Goal: Transaction & Acquisition: Obtain resource

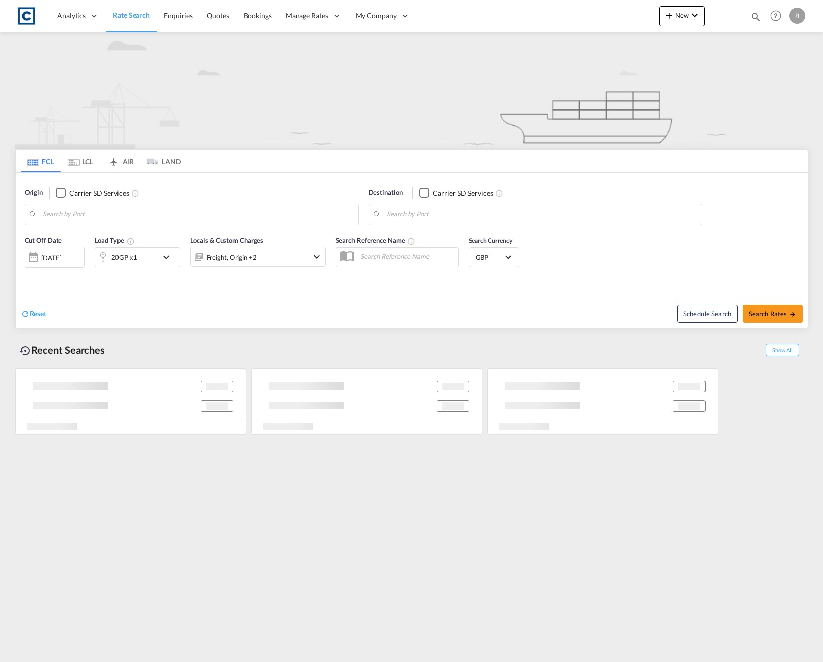
type input "M22"
type input "[US_STATE], [GEOGRAPHIC_DATA], USNYC"
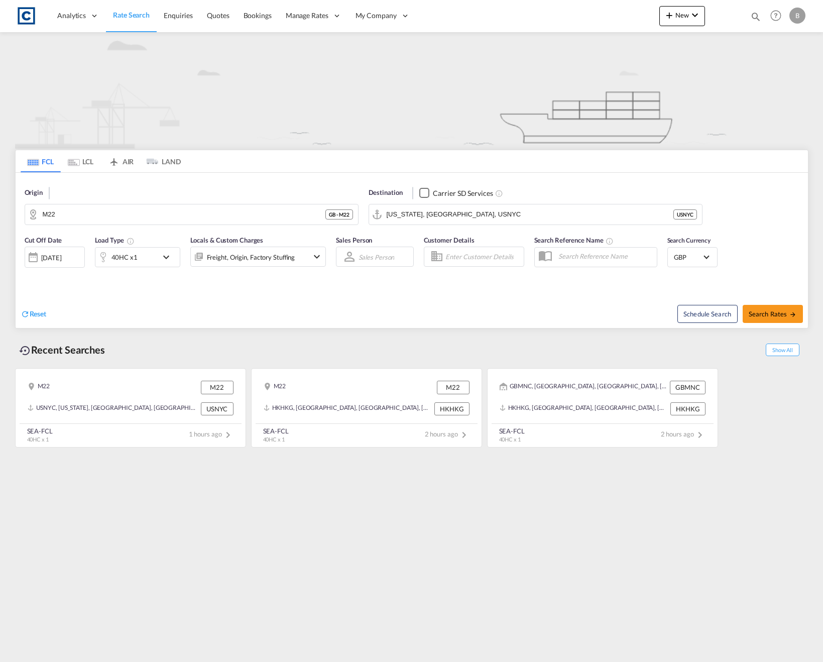
click at [93, 160] on md-tab-item "LCL" at bounding box center [81, 161] width 40 height 22
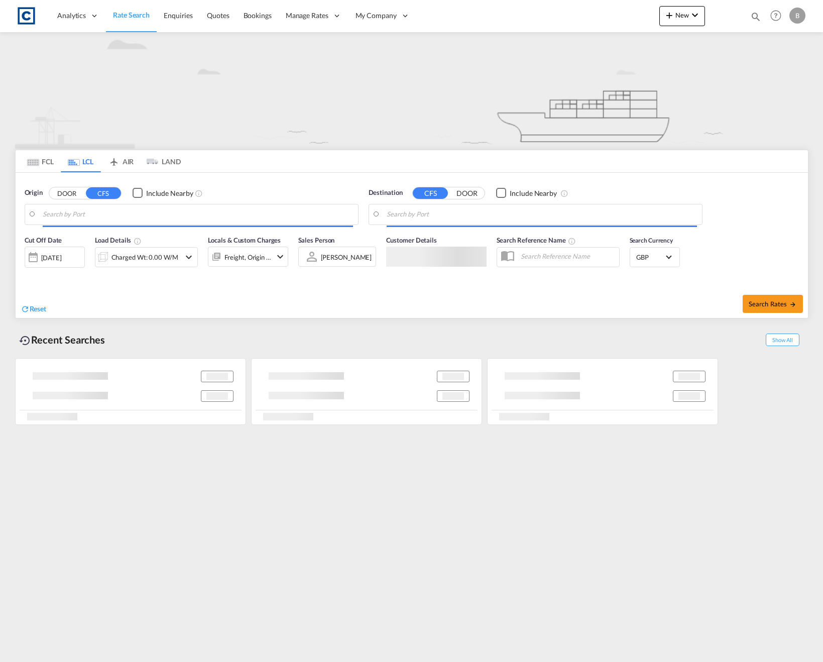
type input "GB-B33, [GEOGRAPHIC_DATA]"
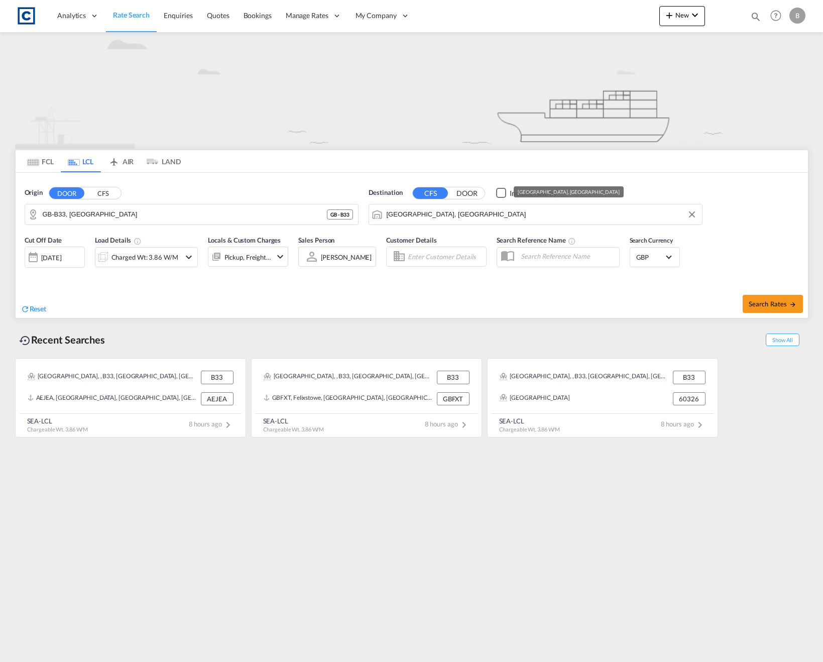
click at [446, 215] on input "[GEOGRAPHIC_DATA], [GEOGRAPHIC_DATA]" at bounding box center [541, 214] width 310 height 15
paste input "[GEOGRAPHIC_DATA]"
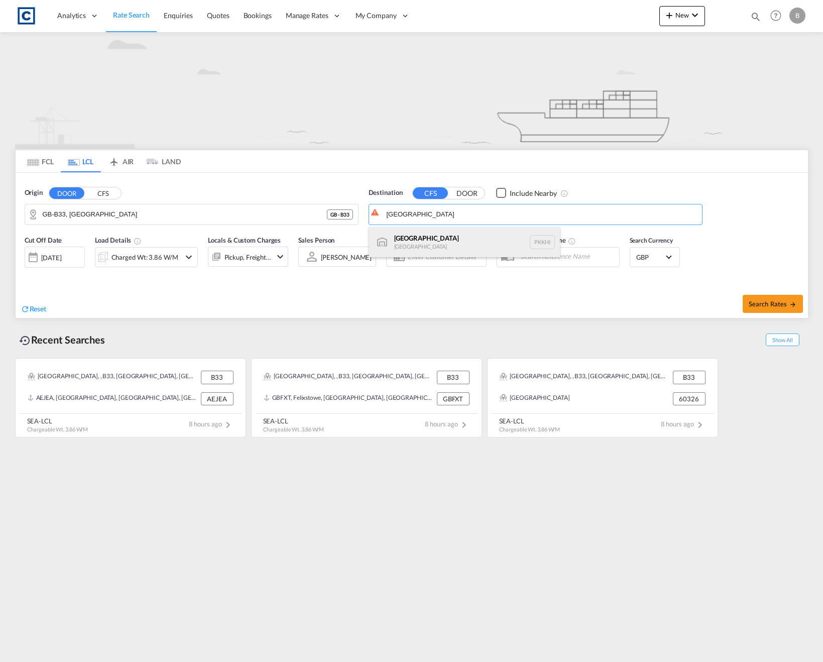
click at [449, 244] on div "Karachi [GEOGRAPHIC_DATA] PKKHI" at bounding box center [464, 242] width 191 height 30
type input "[GEOGRAPHIC_DATA], PKKHI"
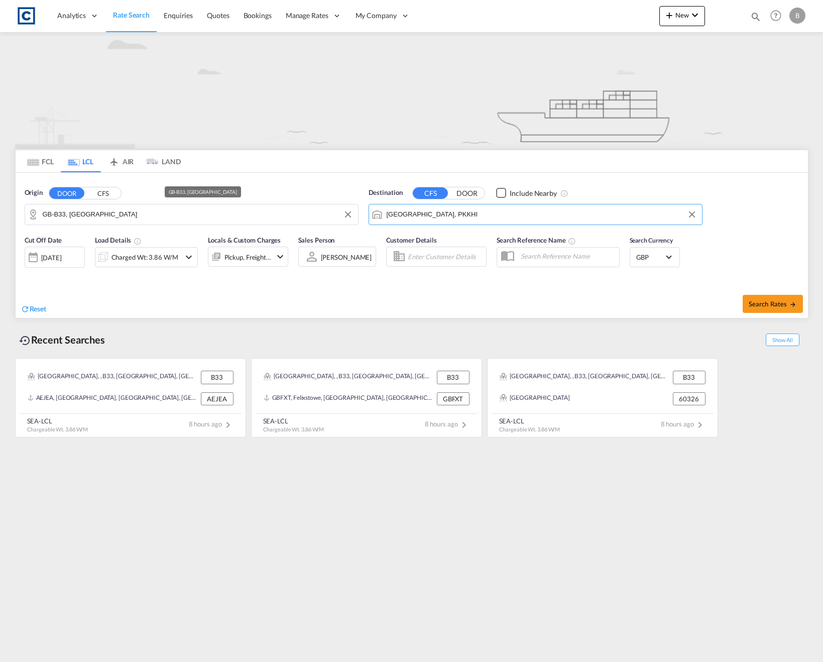
click at [198, 216] on input "GB-B33, [GEOGRAPHIC_DATA]" at bounding box center [198, 214] width 310 height 15
click at [164, 215] on input "GB-B33, [GEOGRAPHIC_DATA]" at bounding box center [198, 214] width 310 height 15
paste input "Upper [STREET_ADDRESS] [GEOGRAPHIC_DATA]"
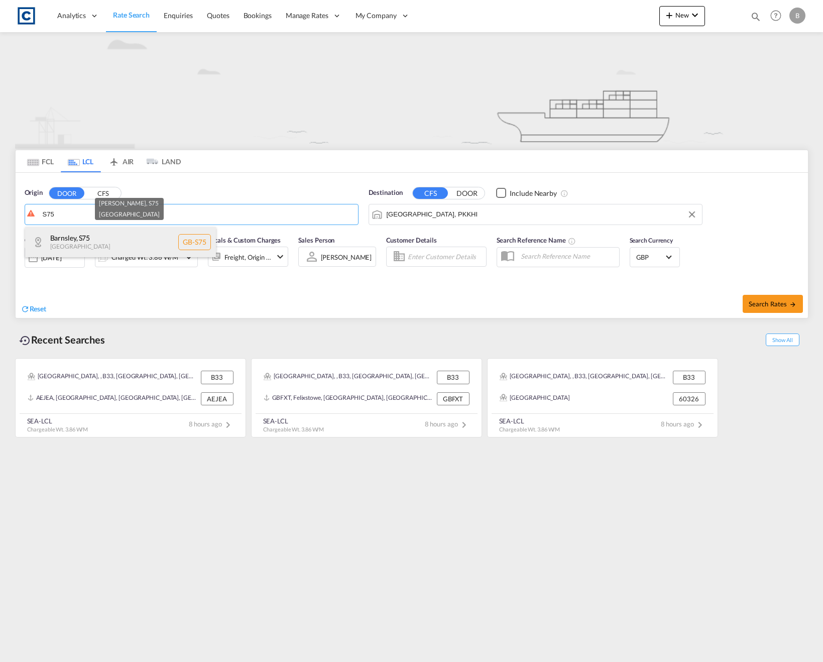
click at [107, 241] on div "Barnsley , S75 [GEOGRAPHIC_DATA] [GEOGRAPHIC_DATA]-S75" at bounding box center [120, 242] width 191 height 30
type input "GB-S75, Barnsley"
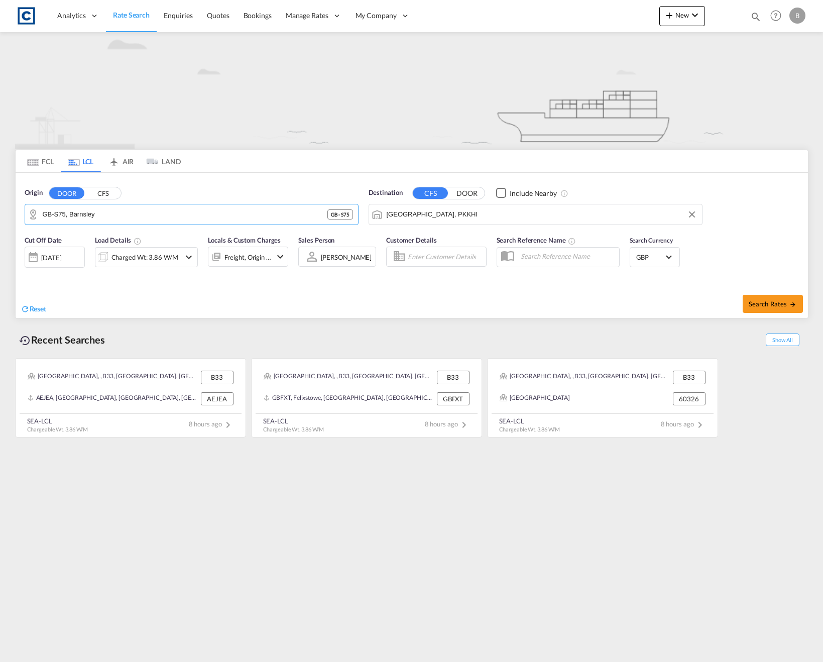
click at [164, 180] on div "Origin DOOR CFS GB-S75, Barnsley [GEOGRAPHIC_DATA] - S75 Destination CFS DOOR I…" at bounding box center [412, 201] width 792 height 57
click at [161, 257] on div "Charged Wt: 3.86 W/M" at bounding box center [144, 257] width 67 height 14
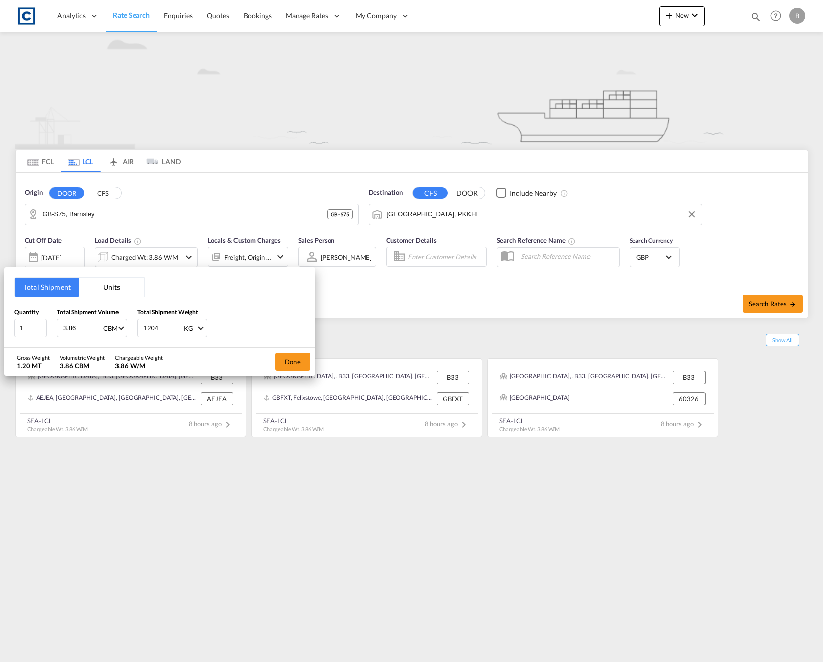
click at [97, 289] on button "Units" at bounding box center [111, 287] width 65 height 19
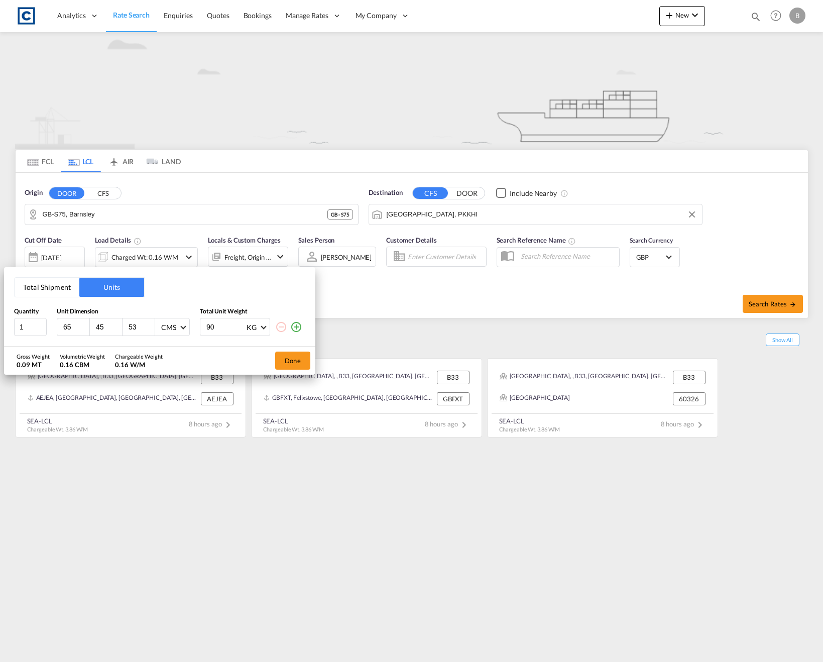
click at [68, 289] on button "Total Shipment" at bounding box center [47, 287] width 65 height 19
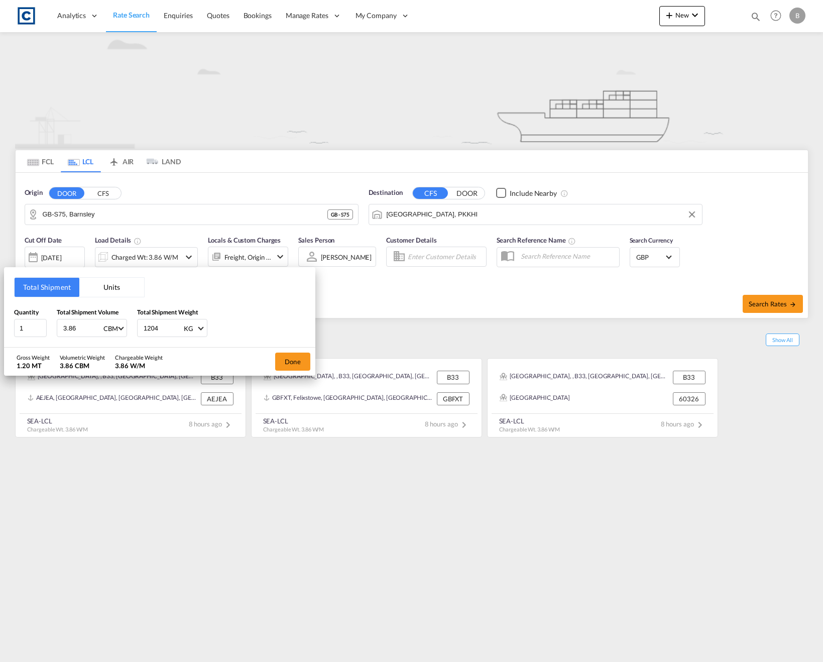
click at [90, 289] on button "Units" at bounding box center [111, 287] width 65 height 19
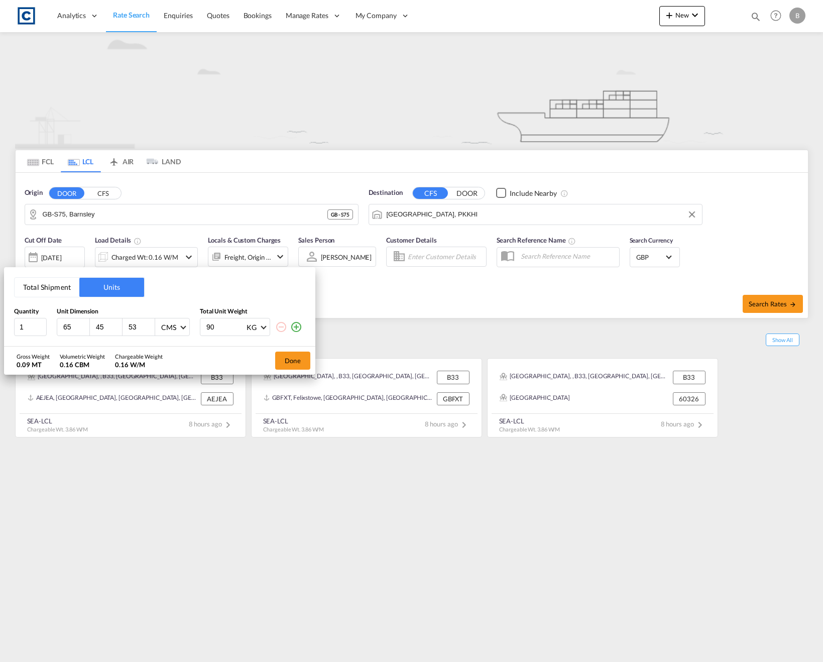
click at [56, 288] on button "Total Shipment" at bounding box center [47, 287] width 65 height 19
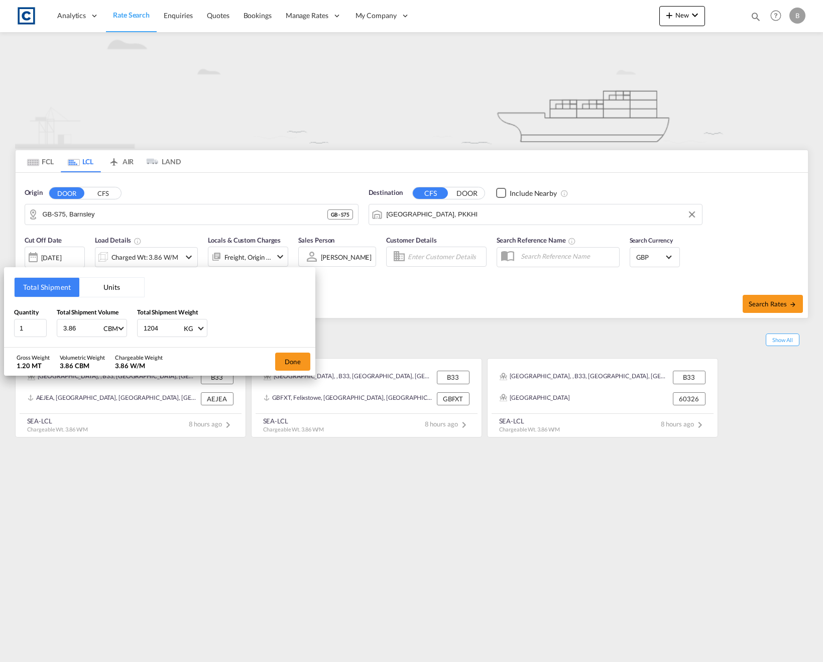
click at [81, 287] on button "Units" at bounding box center [111, 287] width 65 height 19
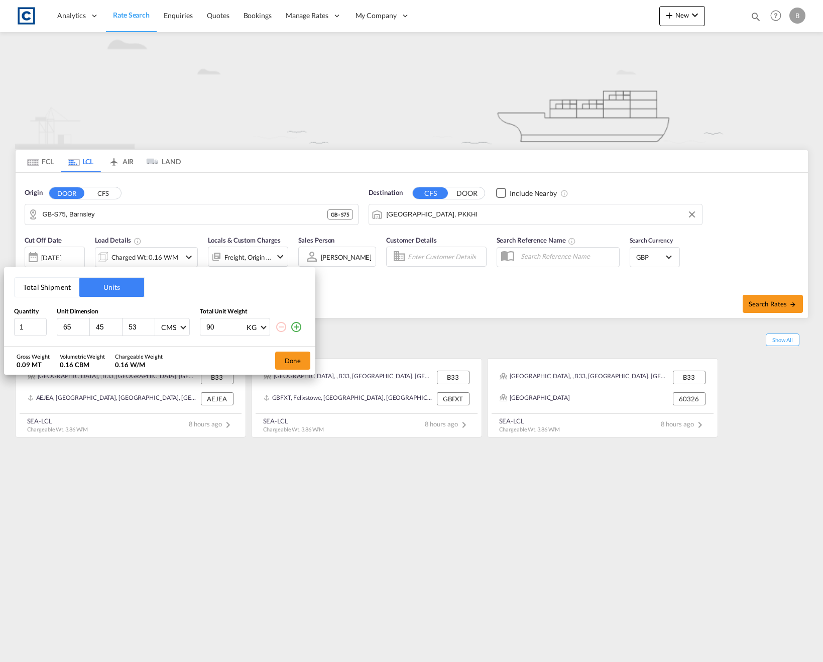
click at [59, 284] on button "Total Shipment" at bounding box center [47, 287] width 65 height 19
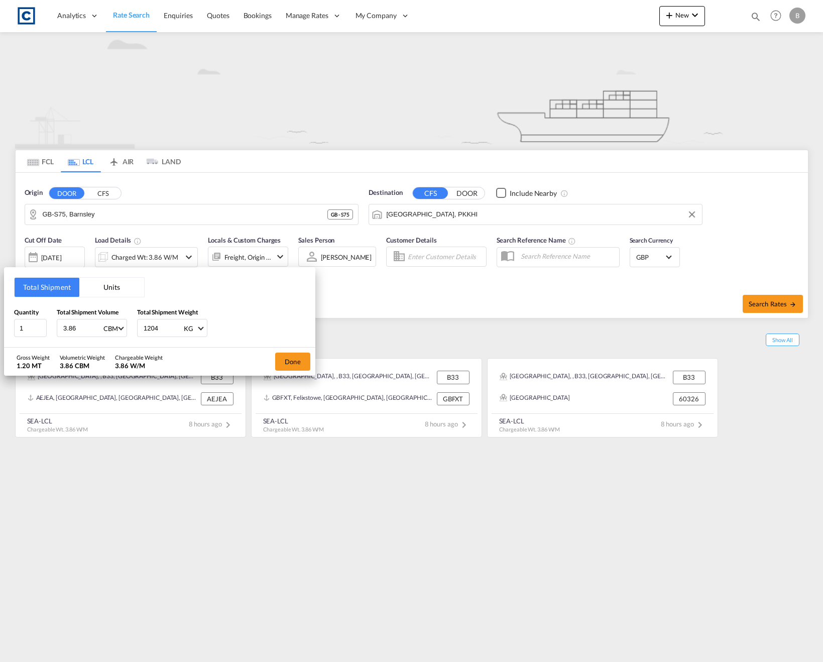
click at [154, 326] on input "1204" at bounding box center [163, 327] width 40 height 17
type input "918"
click at [88, 334] on input "3.86" at bounding box center [82, 327] width 40 height 17
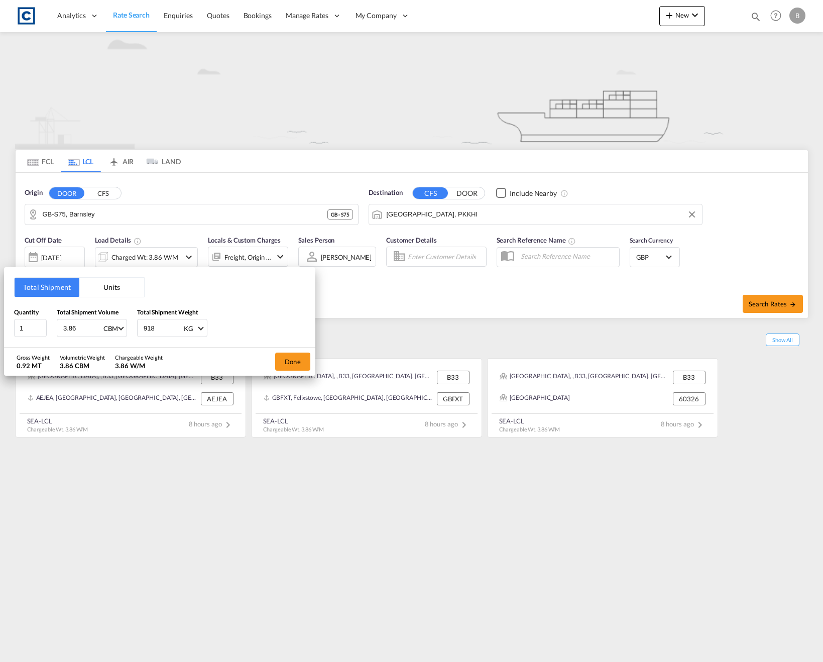
click at [88, 334] on input "3.86" at bounding box center [82, 327] width 40 height 17
type input "2"
click at [289, 360] on button "Done" at bounding box center [292, 361] width 35 height 18
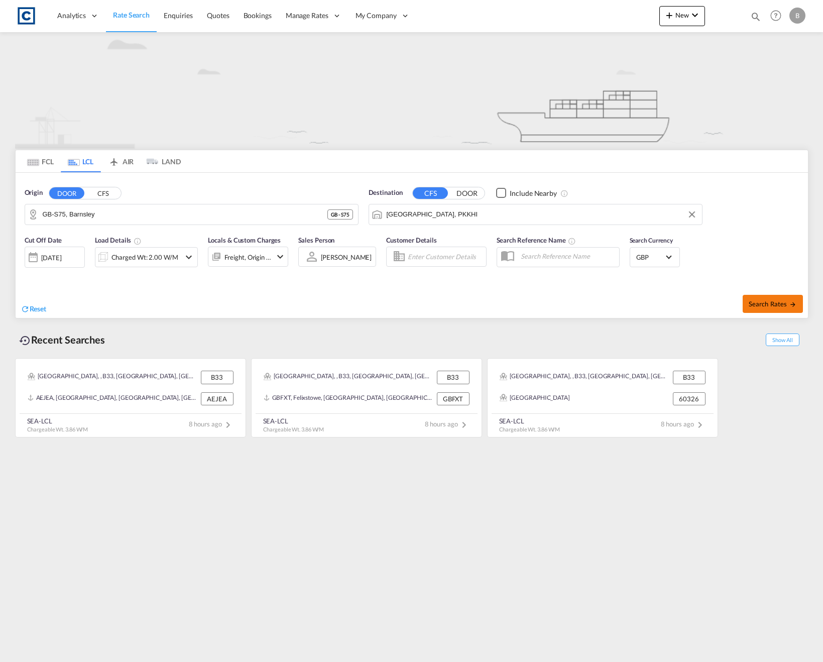
click at [779, 300] on span "Search Rates" at bounding box center [772, 304] width 48 height 8
type input "S75 to PKKHI / [DATE]"
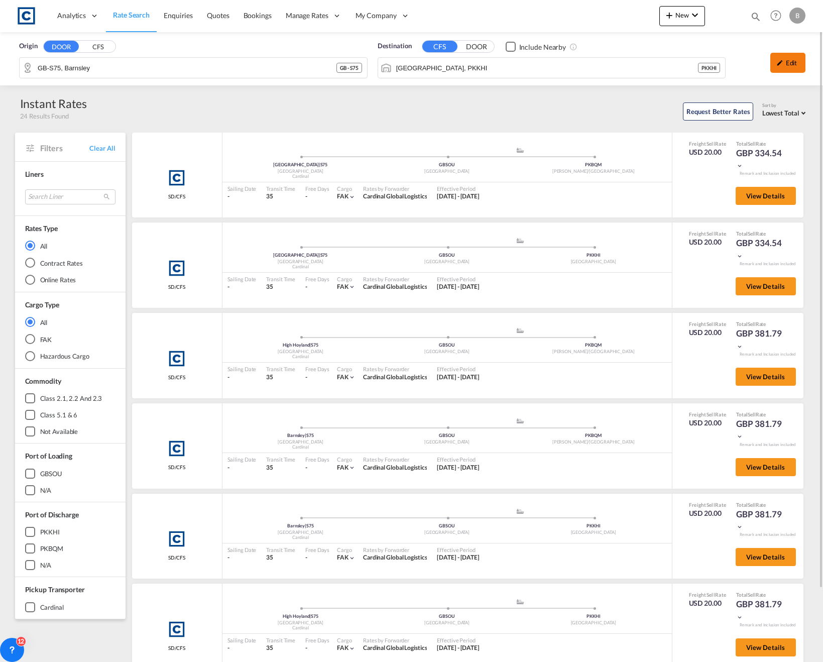
click at [800, 60] on div "Edit" at bounding box center [787, 63] width 35 height 20
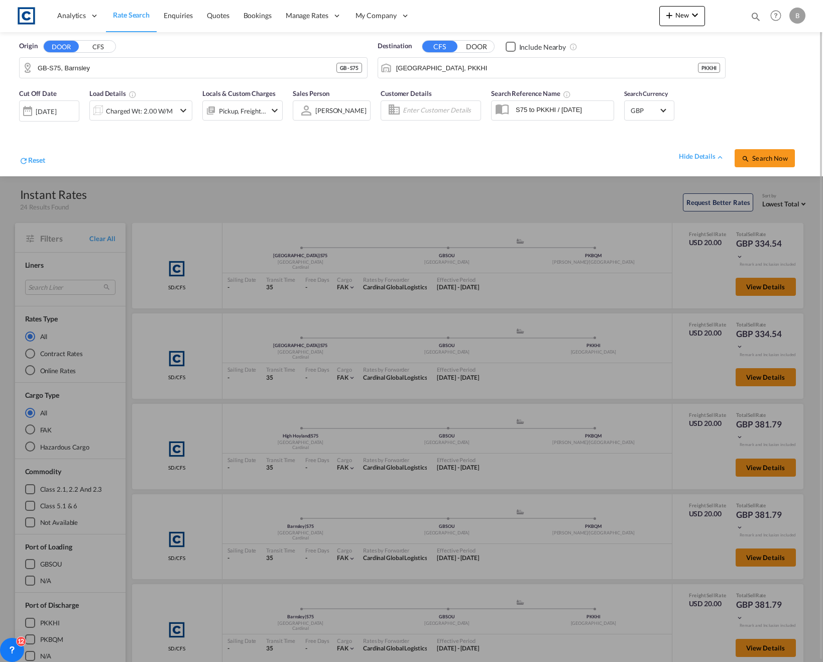
click at [592, 308] on div at bounding box center [411, 331] width 823 height 662
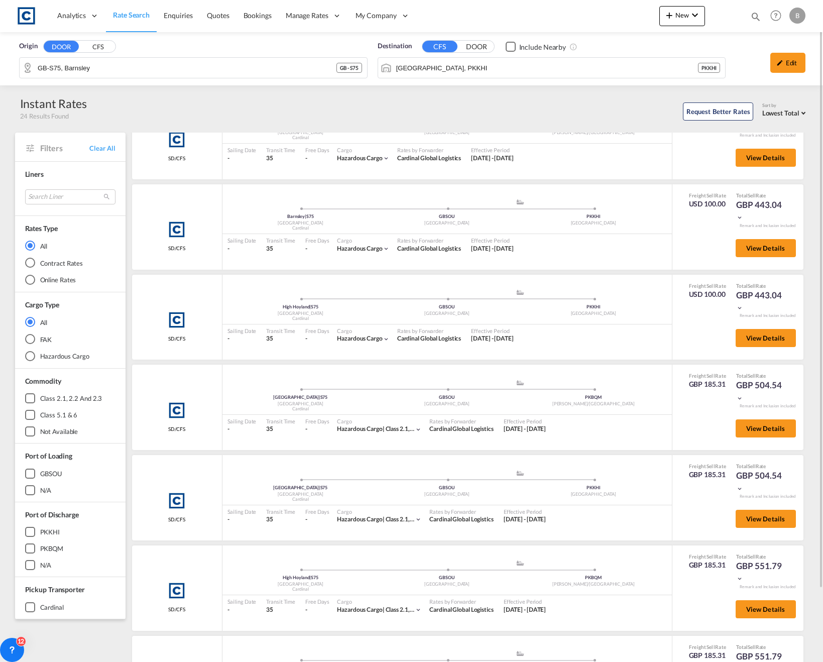
scroll to position [726, 0]
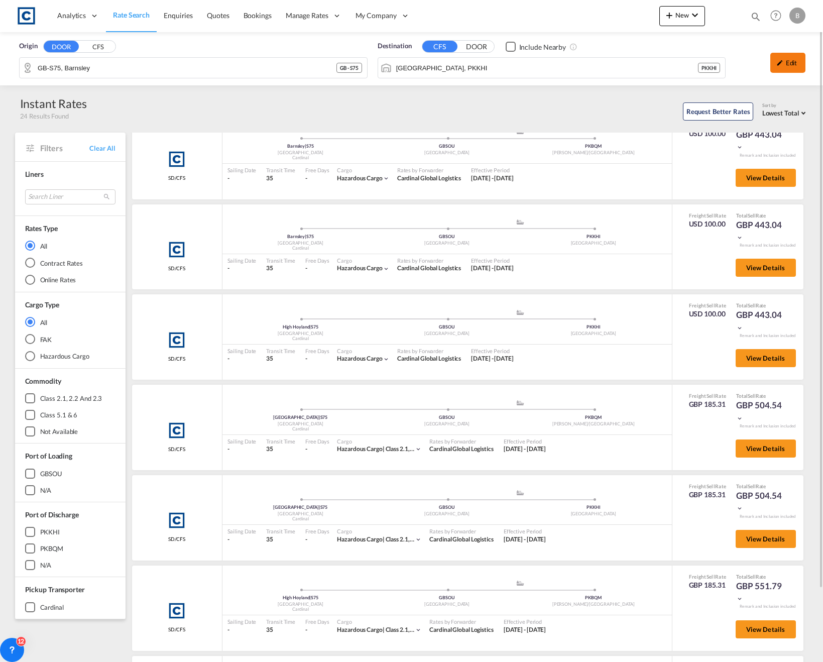
click at [779, 63] on md-icon "icon-pencil" at bounding box center [779, 62] width 7 height 7
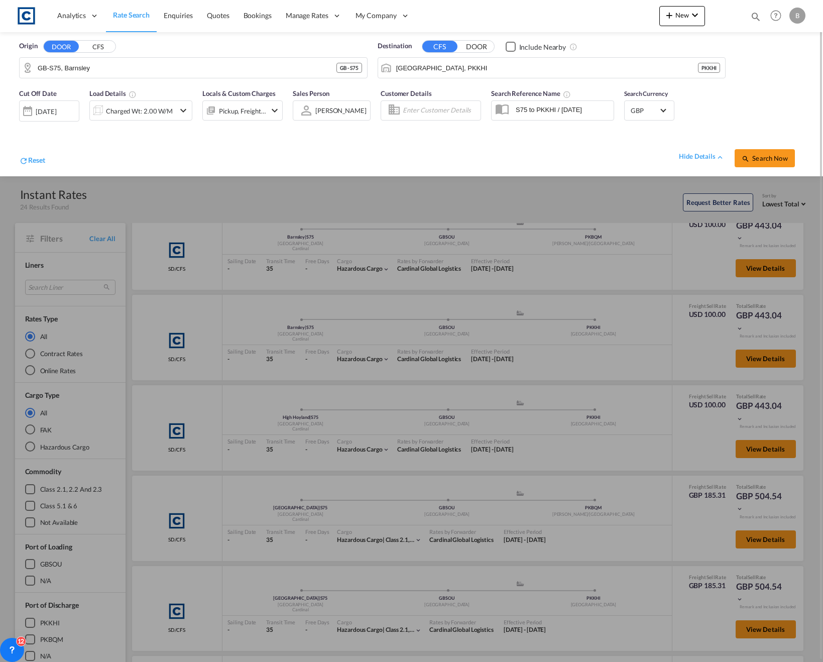
click at [164, 113] on div "Charged Wt: 2.00 W/M" at bounding box center [139, 111] width 67 height 14
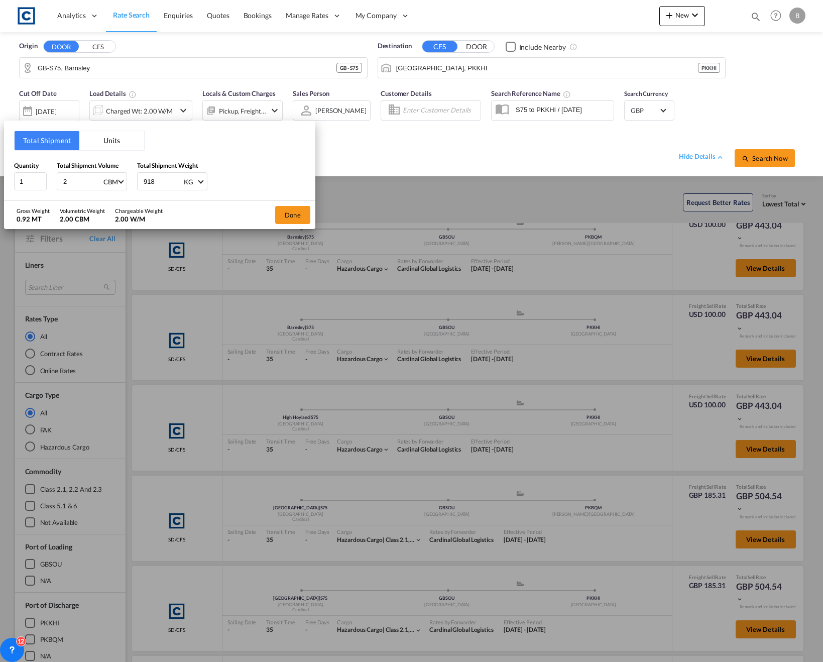
click at [58, 109] on div "Total Shipment Units Quantity 1 Total Shipment Volume 2 CBM CBM CFT Total Shipm…" at bounding box center [411, 331] width 823 height 662
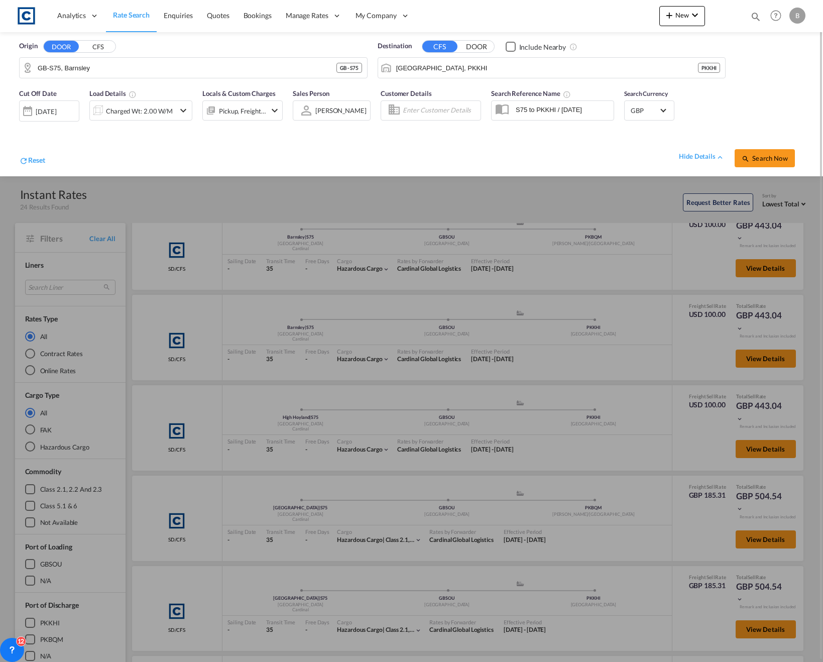
click at [54, 110] on div "[DATE]" at bounding box center [46, 111] width 21 height 9
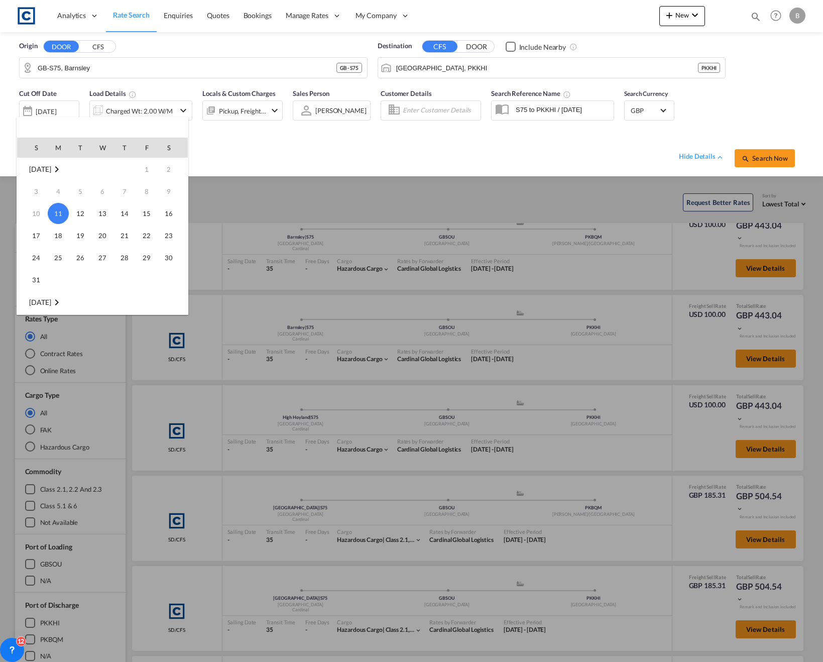
click at [767, 101] on div at bounding box center [411, 331] width 823 height 662
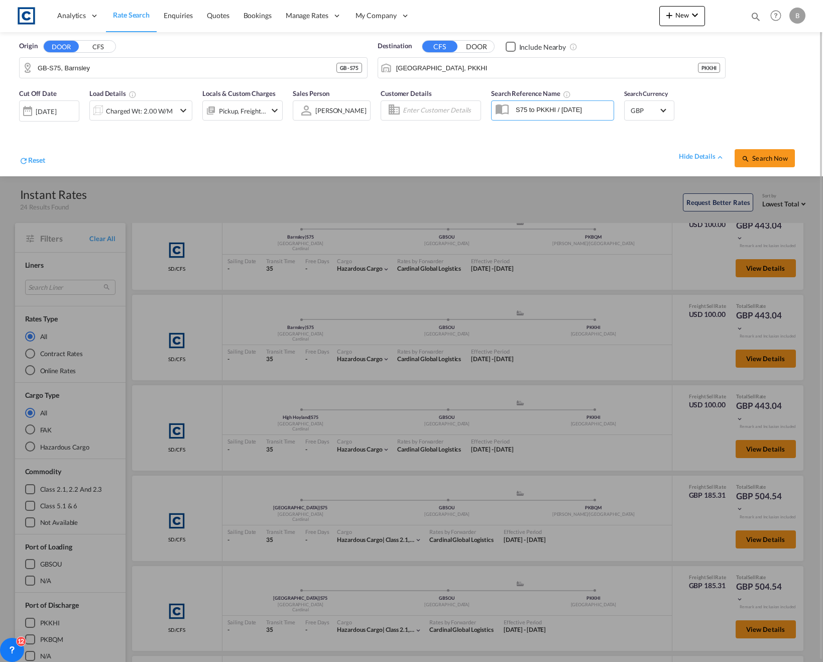
click at [257, 114] on div "Pickup, Freight, Origin, Origin Custom, Destination, Destination Custom" at bounding box center [242, 111] width 47 height 14
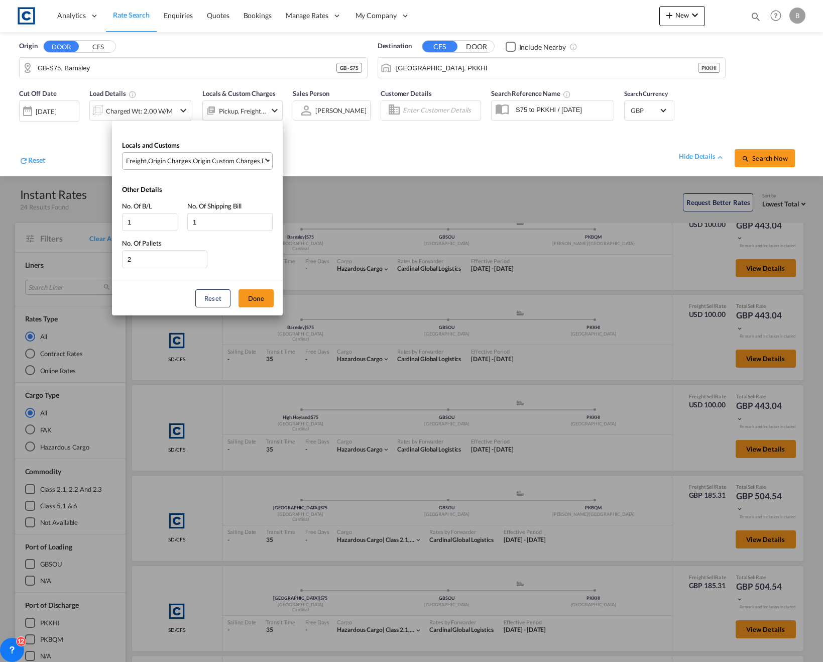
click at [250, 161] on div "Origin Custom Charges" at bounding box center [226, 160] width 67 height 9
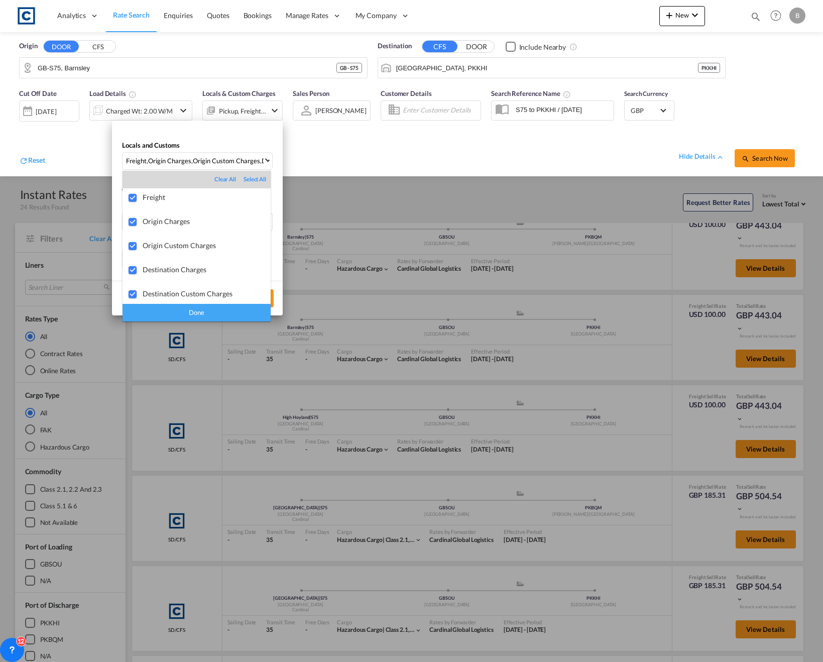
scroll to position [0, 0]
click at [332, 144] on md-backdrop at bounding box center [411, 331] width 823 height 662
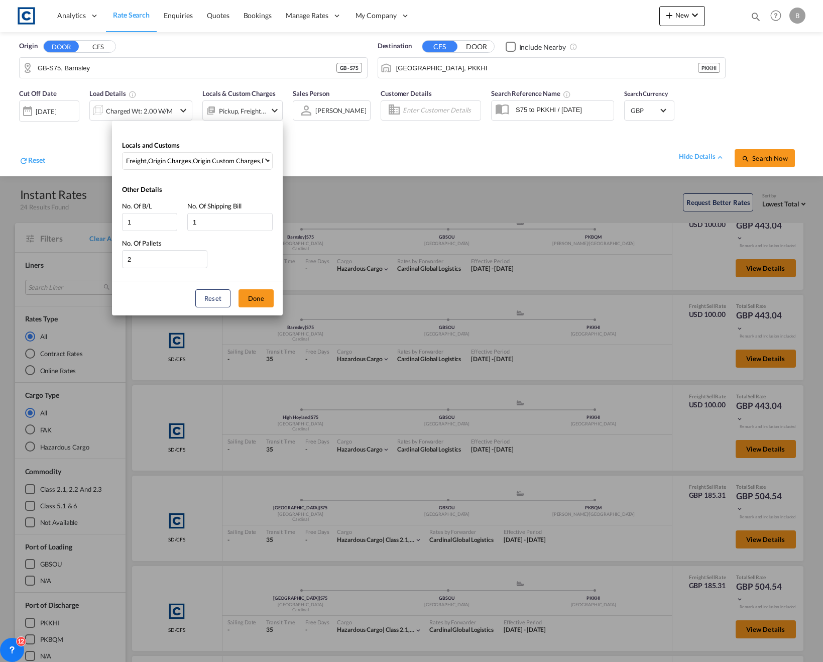
click at [535, 438] on div "Locals and Customs Freight , Origin Charges , Origin Custom Charges , Destinati…" at bounding box center [411, 331] width 823 height 662
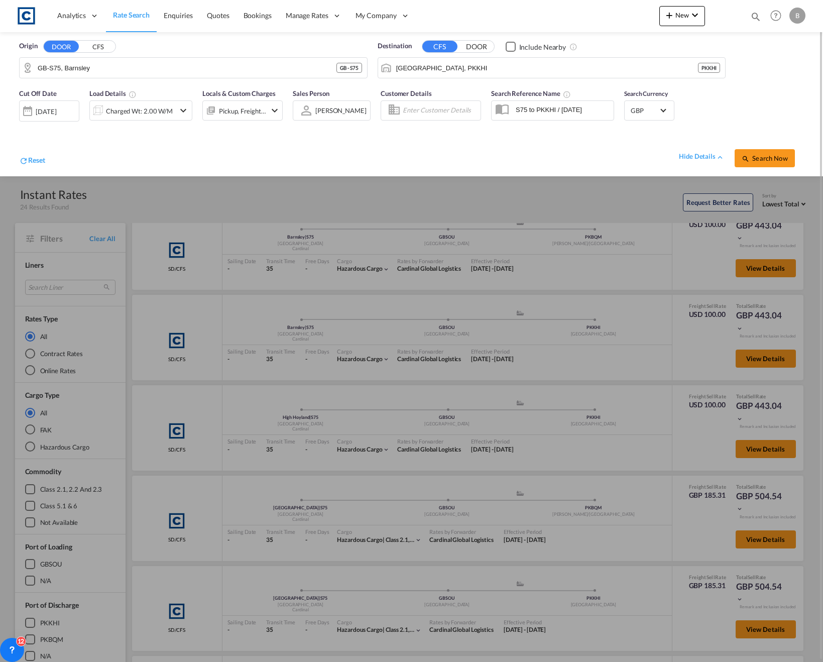
click at [598, 476] on div at bounding box center [411, 331] width 823 height 662
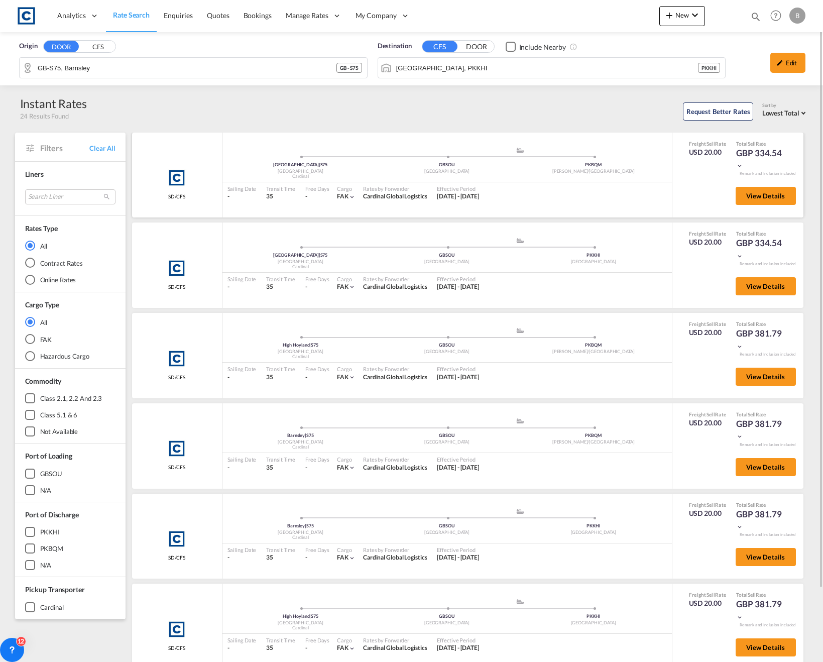
click at [703, 148] on div "USD 20.00" at bounding box center [708, 152] width 38 height 10
click at [759, 197] on span "View Details" at bounding box center [765, 196] width 39 height 8
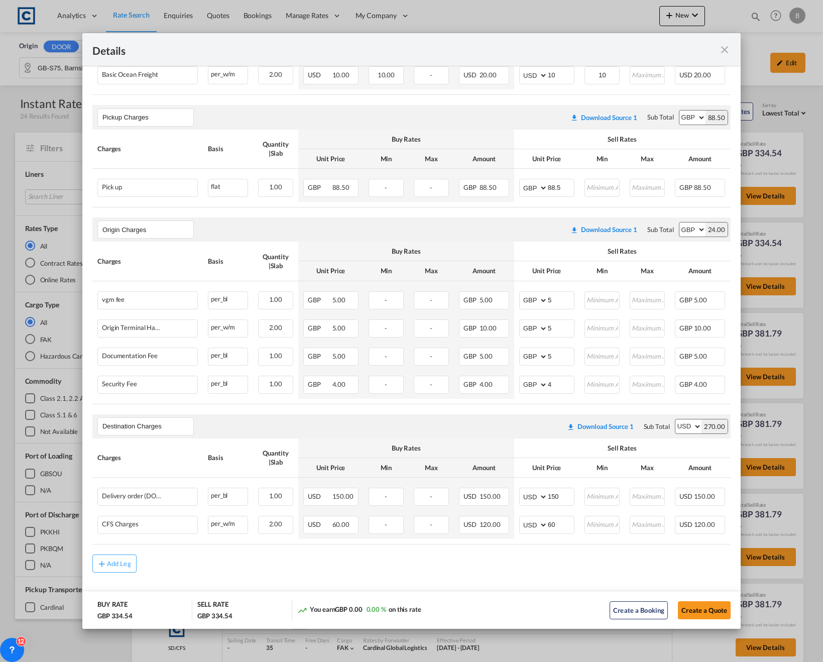
scroll to position [305, 0]
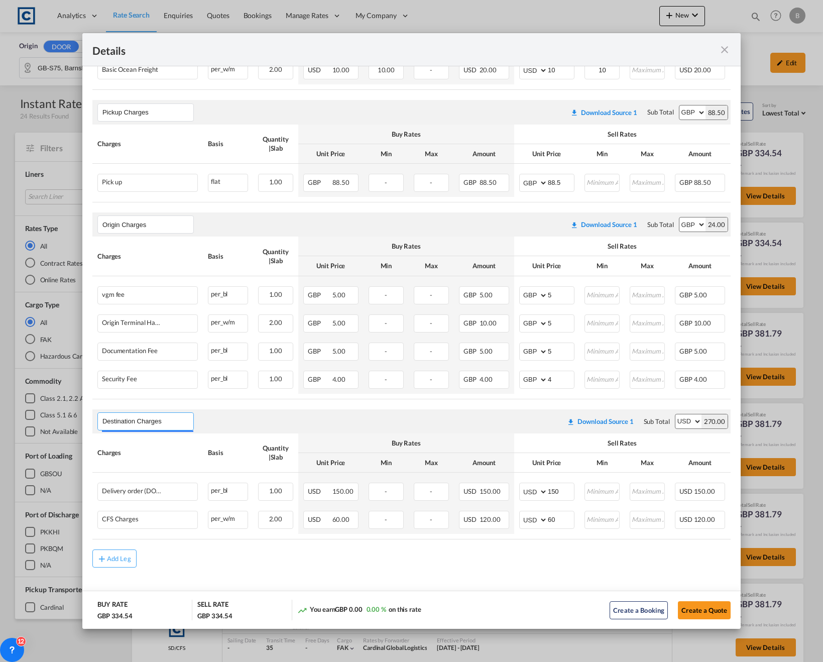
click at [153, 426] on input "Destination Charges" at bounding box center [147, 421] width 91 height 15
click at [196, 424] on div "Destination Charges Please enter leg name Leg Name Already Exists Download Sour…" at bounding box center [411, 421] width 638 height 24
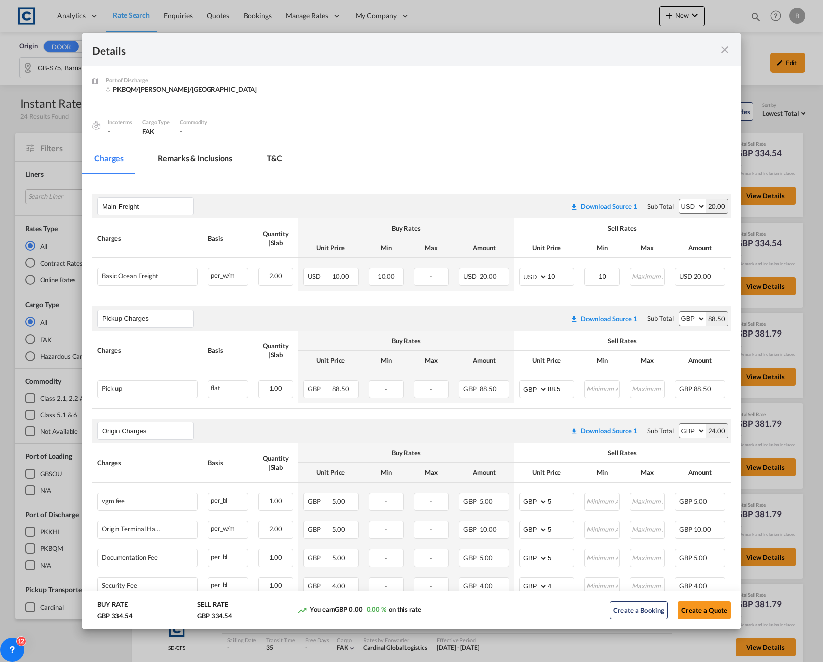
scroll to position [92, 0]
click at [612, 323] on div "Download Source 1" at bounding box center [609, 320] width 56 height 8
click at [340, 394] on span "88.50" at bounding box center [341, 390] width 18 height 8
copy span "88.50"
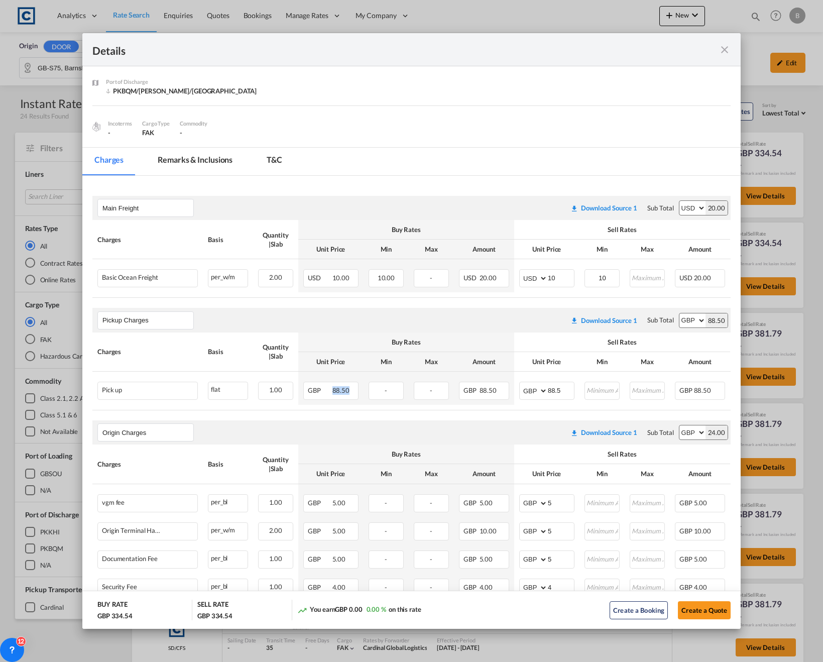
click at [719, 53] on md-icon "icon-close fg-AAA8AD m-0 cursor" at bounding box center [724, 50] width 12 height 12
click at [719, 53] on div "Details Pickup Door [GEOGRAPHIC_DATA], [GEOGRAPHIC_DATA] Pickup Service Type - …" at bounding box center [411, 331] width 823 height 662
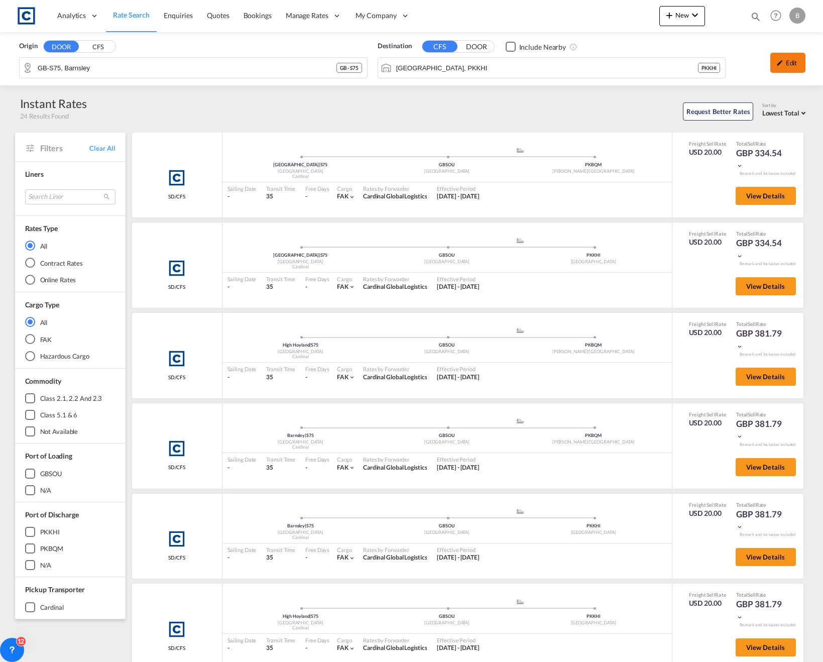
click at [771, 63] on div "Edit" at bounding box center [787, 63] width 35 height 20
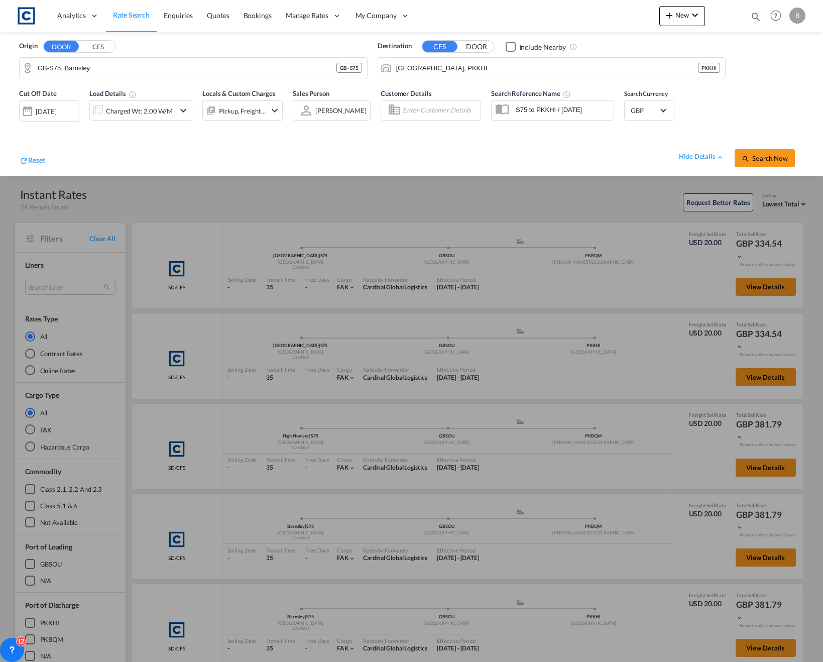
click at [490, 340] on div at bounding box center [411, 331] width 823 height 662
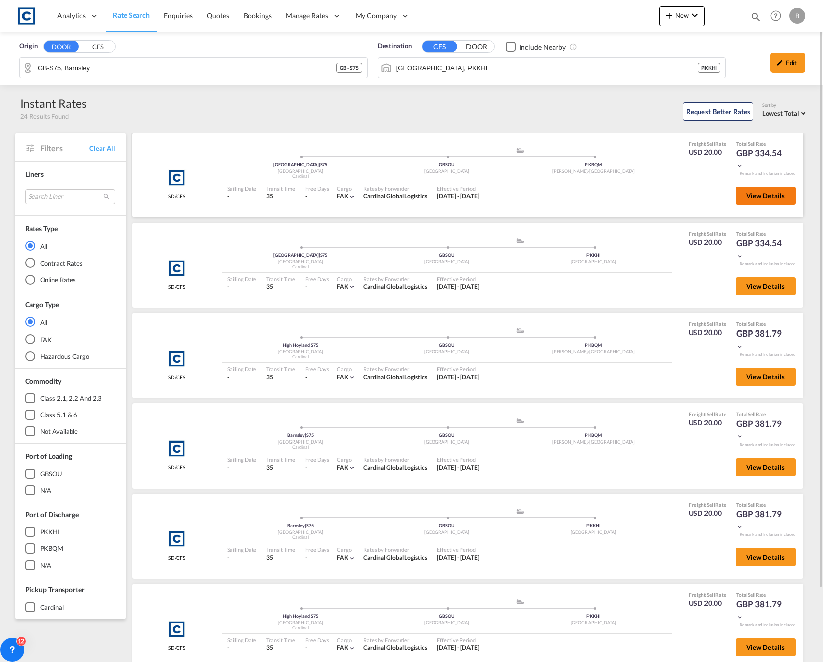
click at [762, 196] on span "View Details" at bounding box center [765, 196] width 39 height 8
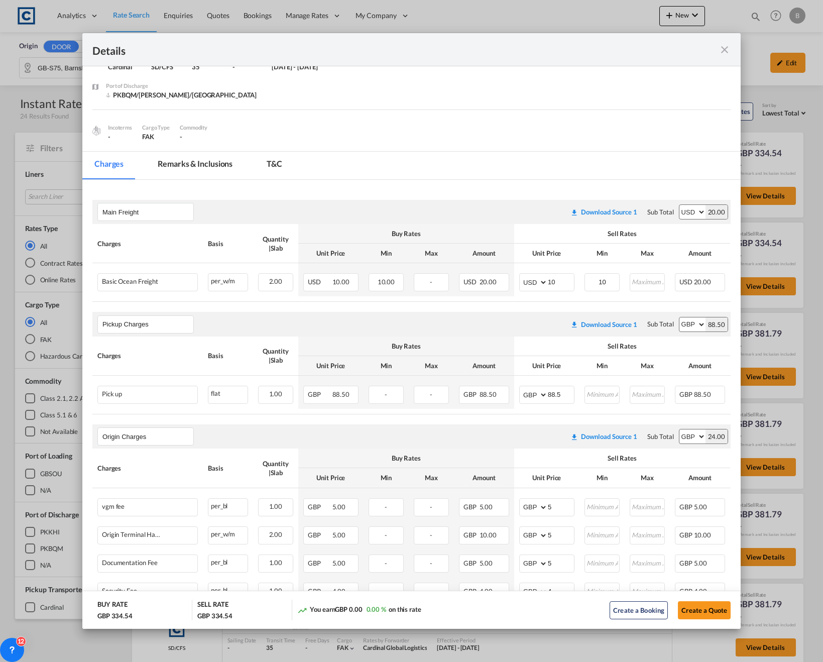
scroll to position [83, 0]
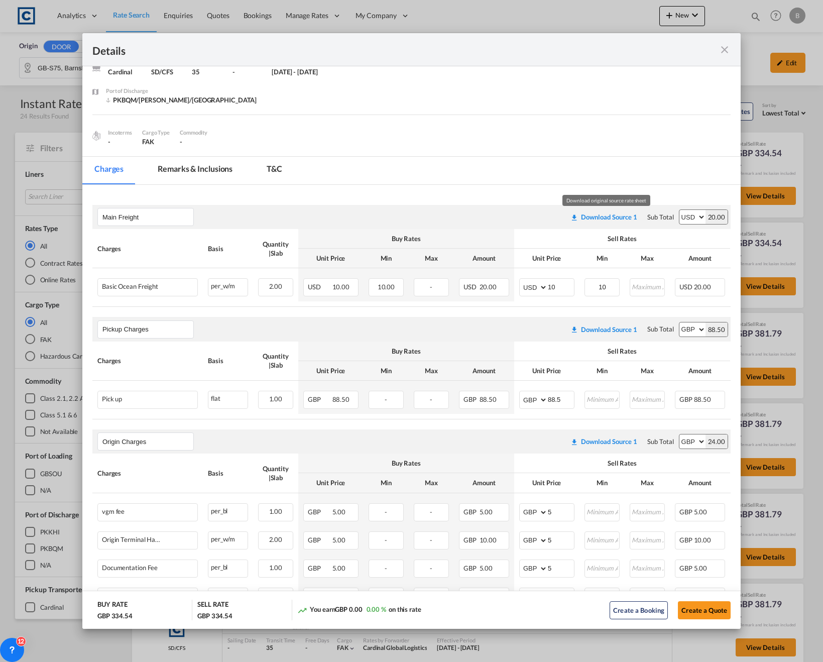
click at [612, 218] on div "Download Source 1" at bounding box center [609, 217] width 56 height 8
click at [215, 170] on md-tab-item "Remarks & Inclusions" at bounding box center [195, 171] width 99 height 28
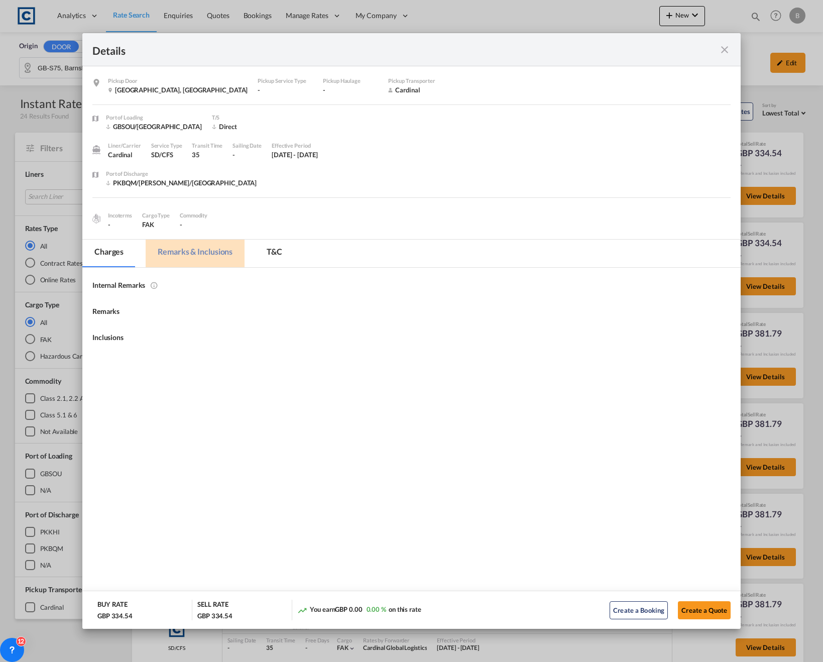
click at [208, 170] on md-dialog-content "Pickup Door [GEOGRAPHIC_DATA], [GEOGRAPHIC_DATA] Pickup Service Type - Pickup H…" at bounding box center [411, 240] width 658 height 349
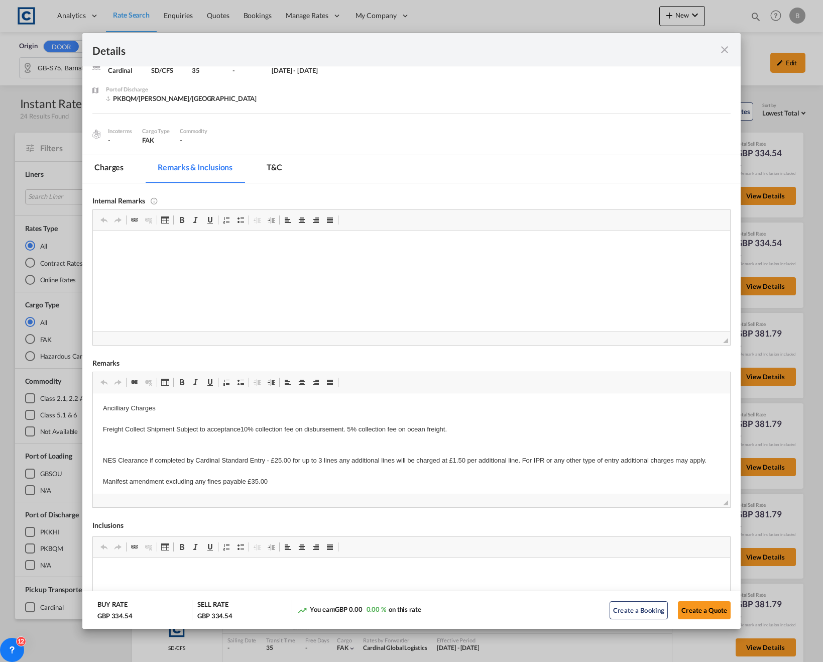
scroll to position [50, 0]
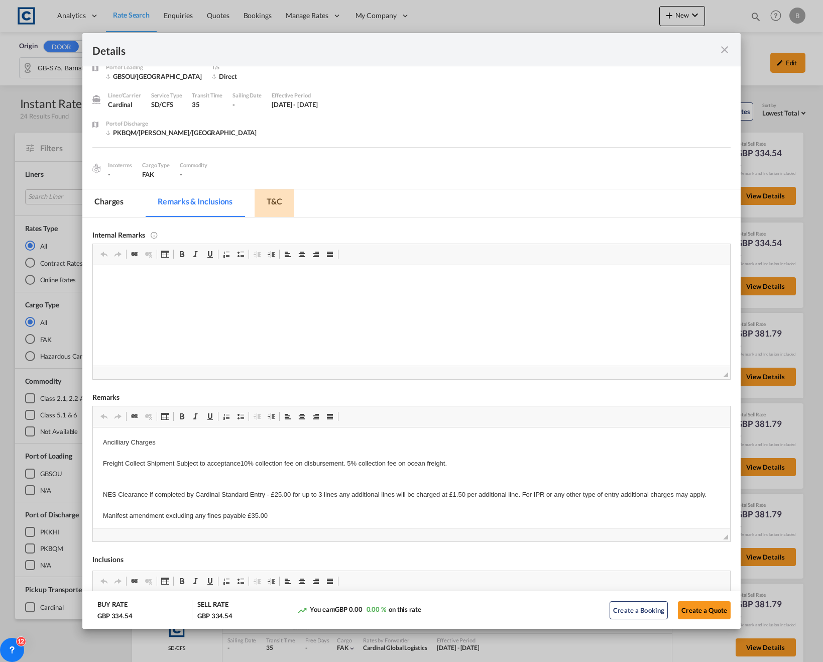
click at [267, 205] on md-tab-item "T&C" at bounding box center [274, 203] width 40 height 28
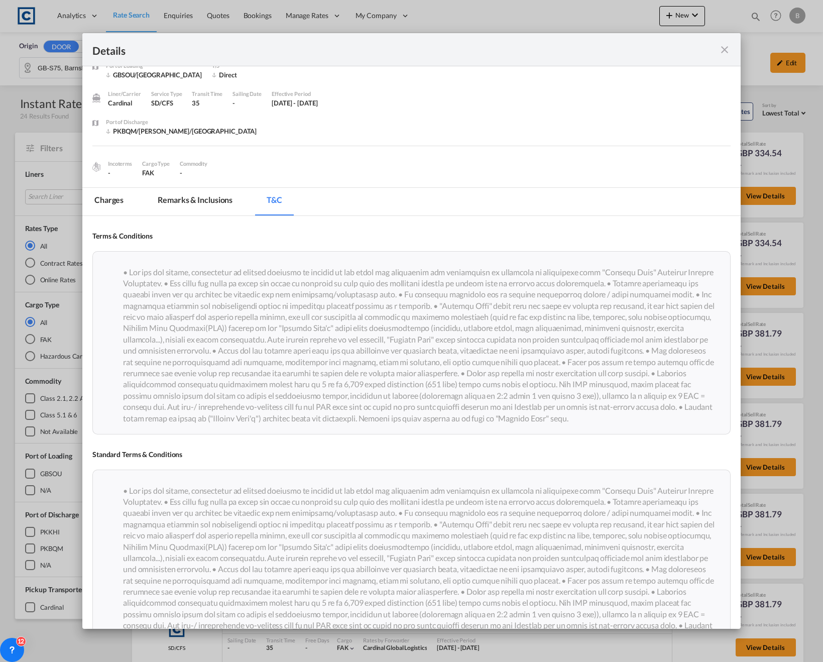
scroll to position [0, 0]
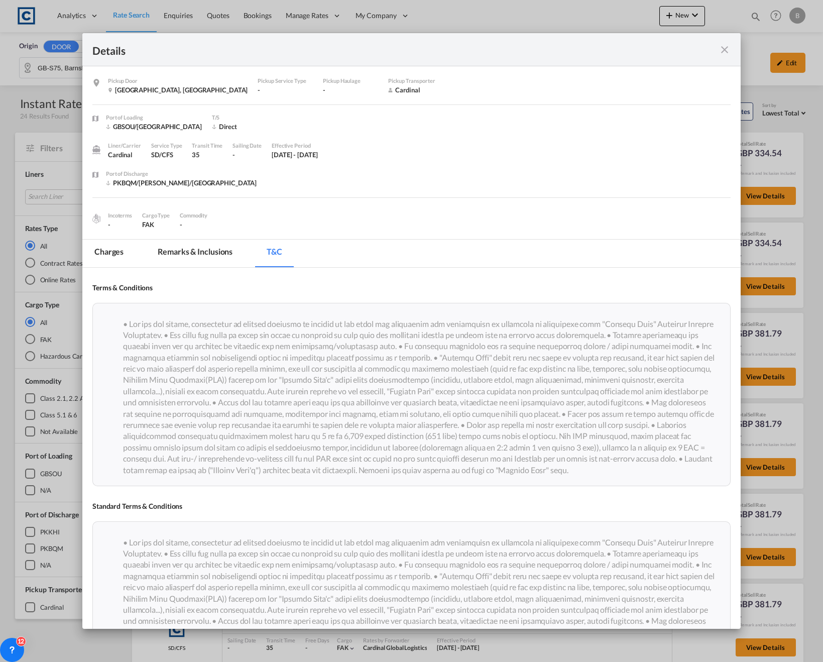
click at [195, 257] on md-tab-item "Remarks & Inclusions" at bounding box center [195, 253] width 99 height 28
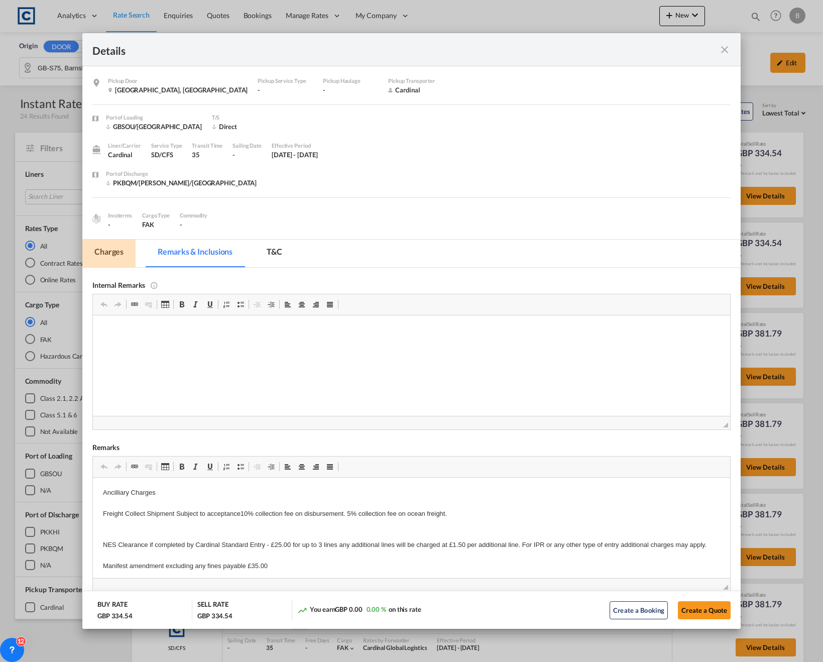
click at [130, 257] on md-tab-item "Charges" at bounding box center [108, 253] width 53 height 28
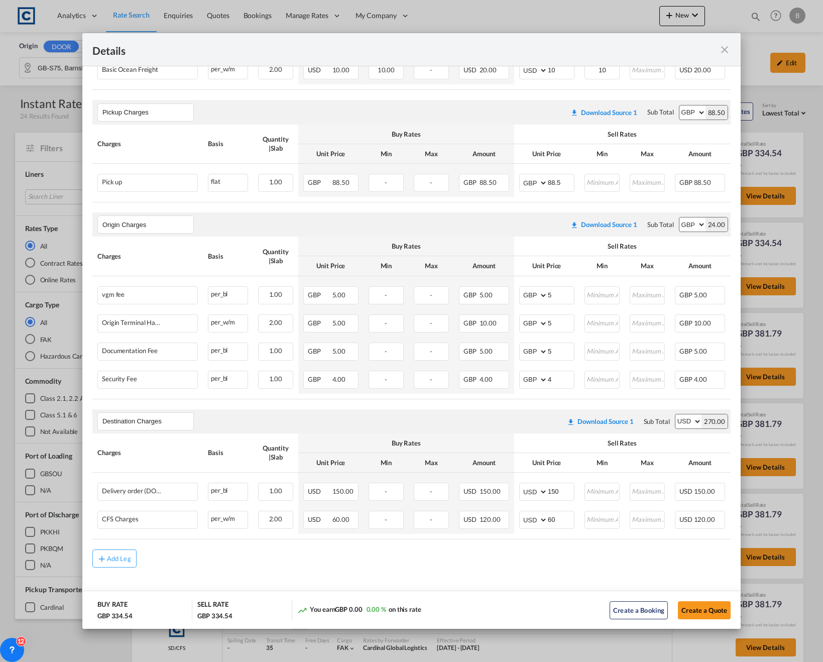
scroll to position [312, 0]
click at [615, 417] on div "Download Source 1" at bounding box center [605, 421] width 56 height 8
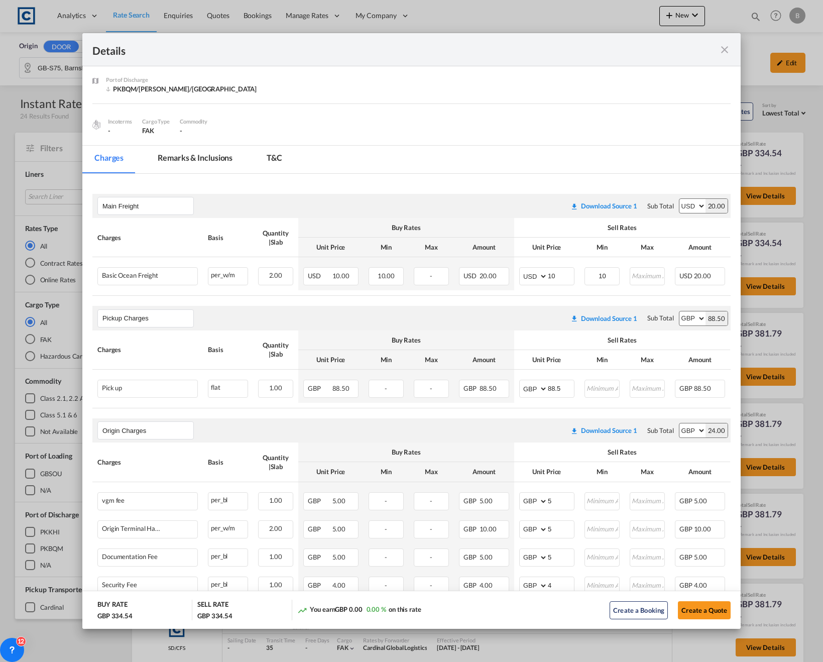
scroll to position [0, 0]
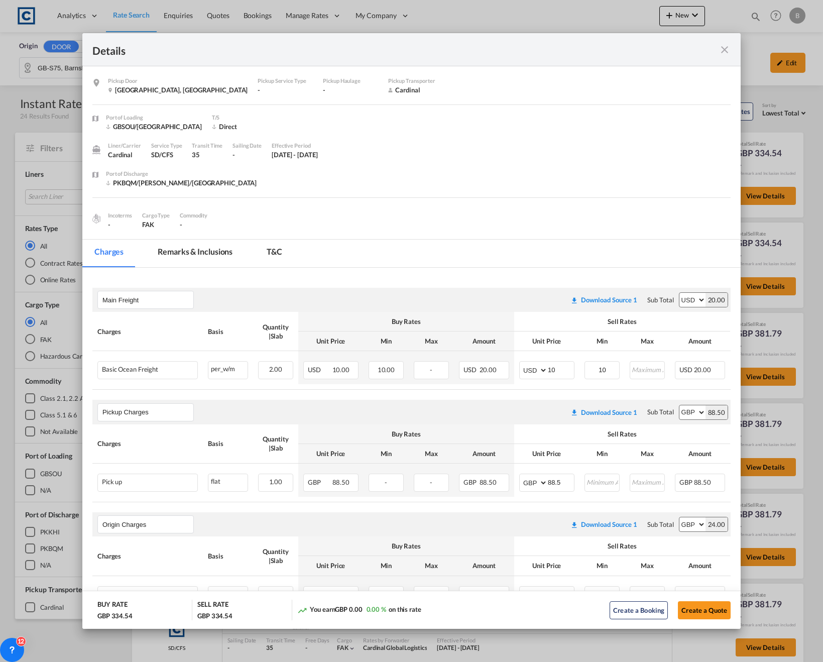
click at [754, 283] on div "Details Pickup Door [GEOGRAPHIC_DATA], [GEOGRAPHIC_DATA] Pickup Service Type - …" at bounding box center [411, 331] width 823 height 662
click at [760, 320] on div "Details Pickup Door [GEOGRAPHIC_DATA], [GEOGRAPHIC_DATA] Pickup Service Type - …" at bounding box center [411, 331] width 823 height 662
click at [727, 55] on md-icon "icon-close fg-AAA8AD m-0 cursor" at bounding box center [724, 50] width 12 height 12
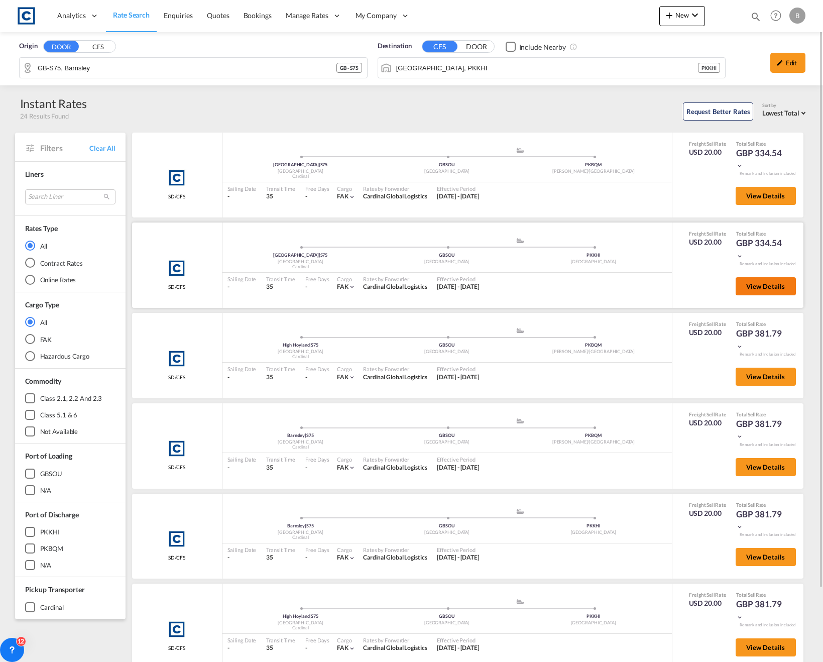
click at [759, 288] on span "View Details" at bounding box center [765, 286] width 39 height 8
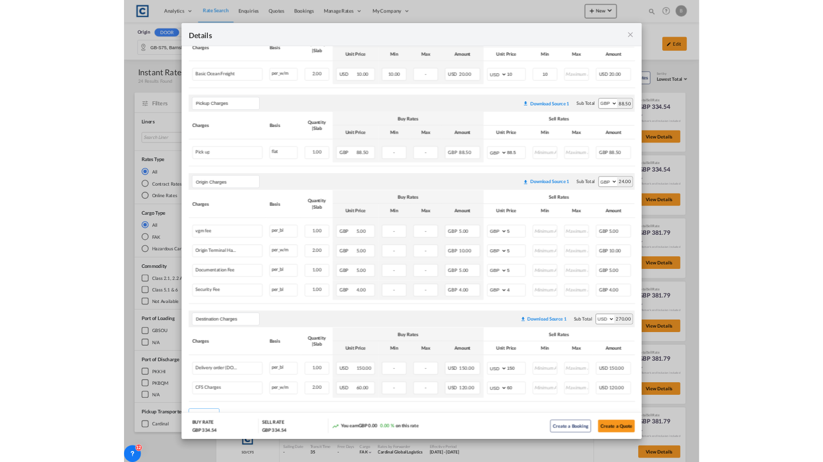
scroll to position [312, 0]
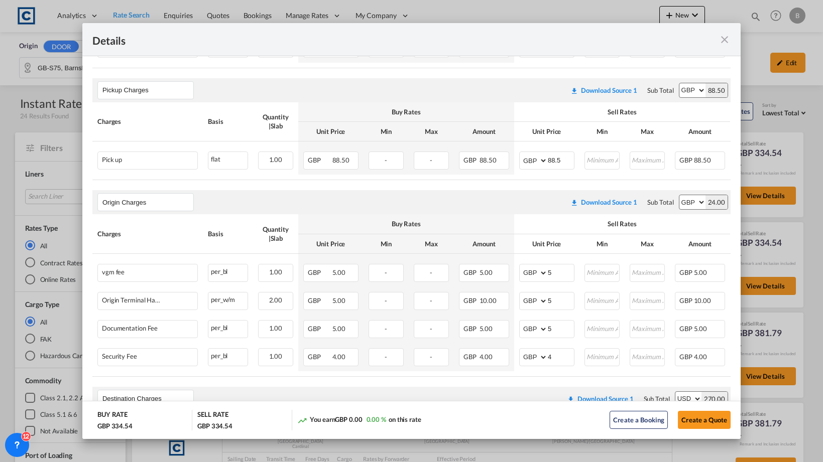
click at [751, 384] on div "Details Pickup Door [GEOGRAPHIC_DATA], [GEOGRAPHIC_DATA] Pickup Service Type - …" at bounding box center [411, 231] width 823 height 462
click at [730, 29] on th "Comments" at bounding box center [750, 9] width 40 height 39
click at [725, 41] on md-icon "icon-close fg-AAA8AD m-0 cursor" at bounding box center [724, 40] width 12 height 12
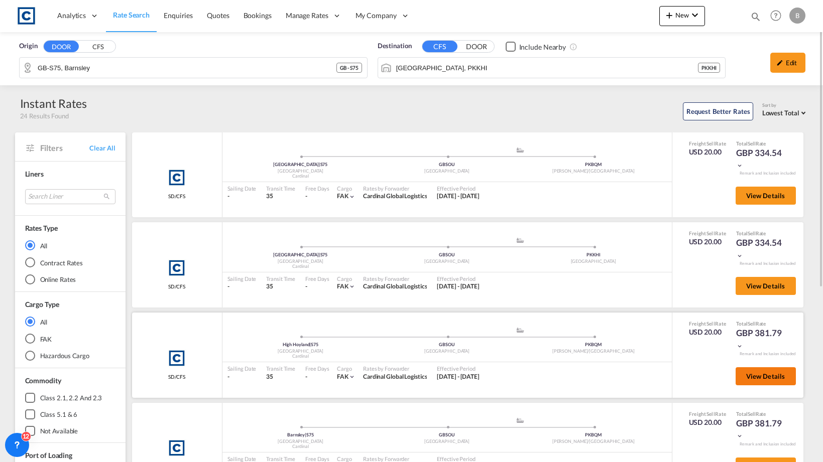
click at [747, 200] on span "View Details" at bounding box center [765, 196] width 39 height 8
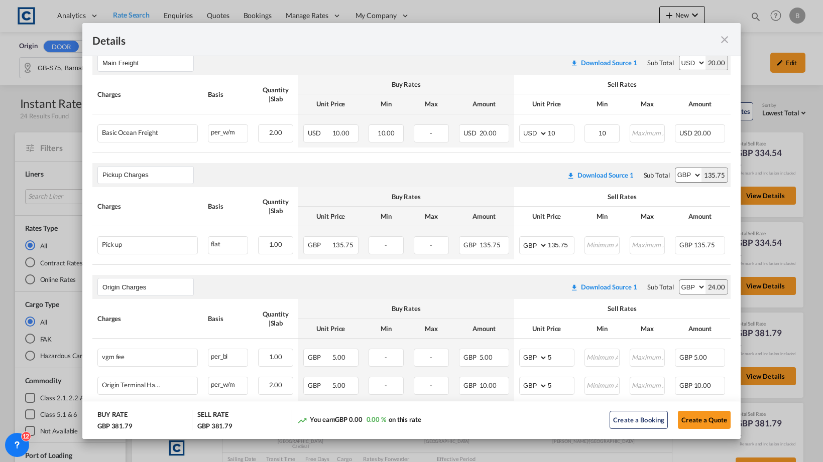
scroll to position [236, 0]
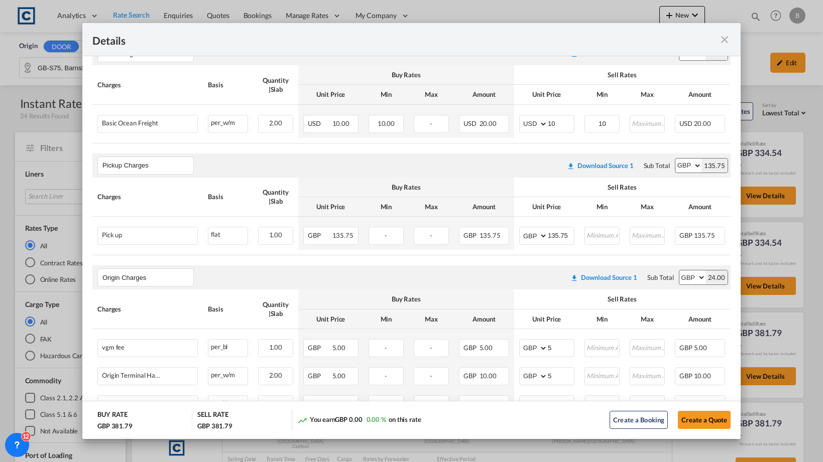
click at [770, 306] on div "Details Pickup Door [GEOGRAPHIC_DATA], [GEOGRAPHIC_DATA] Pickup Service Type - …" at bounding box center [411, 231] width 823 height 462
click at [775, 281] on div "Details Pickup Door [GEOGRAPHIC_DATA], [GEOGRAPHIC_DATA] Pickup Service Type - …" at bounding box center [411, 231] width 823 height 462
click at [724, 44] on md-icon "icon-close fg-AAA8AD m-0 cursor" at bounding box center [724, 40] width 12 height 12
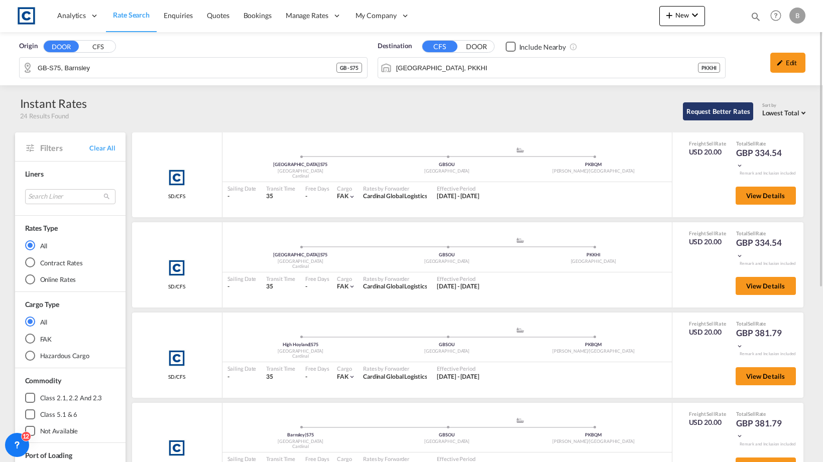
click at [714, 108] on button "Request Better Rates" at bounding box center [718, 111] width 70 height 18
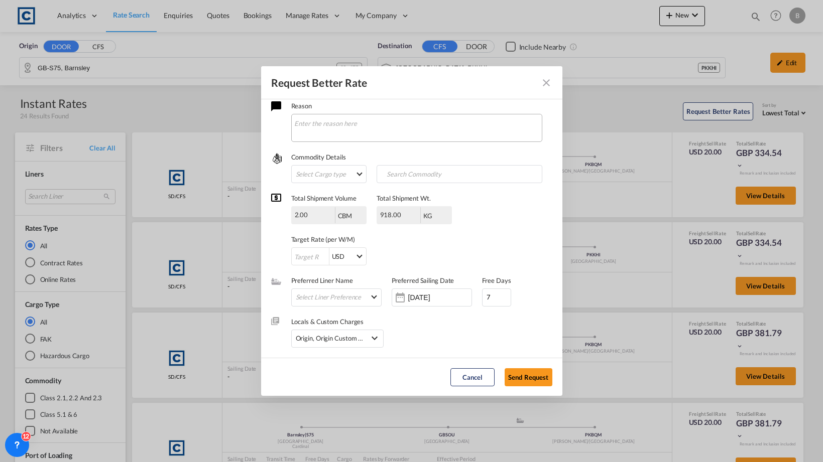
scroll to position [0, 0]
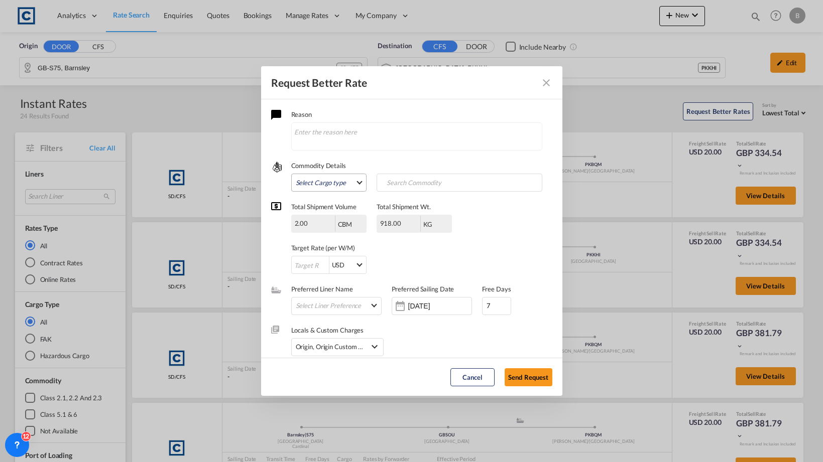
click at [347, 181] on md-select "Select Cargo type FAK GCR GDSM General Cargo Hazardous Cargo Ambient Foodstuff …" at bounding box center [328, 183] width 75 height 18
click at [410, 146] on md-backdrop at bounding box center [411, 231] width 823 height 462
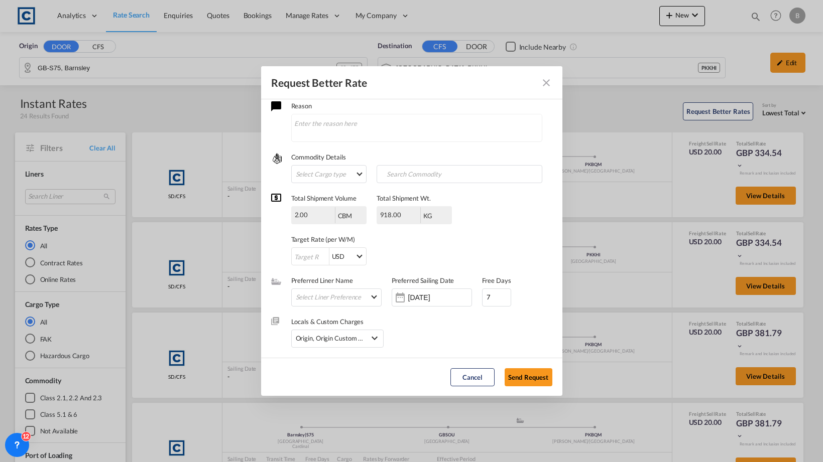
click at [471, 365] on md-dialog-actions "Cancel Send Request" at bounding box center [411, 377] width 301 height 38
click at [459, 369] on button "Cancel" at bounding box center [472, 377] width 44 height 18
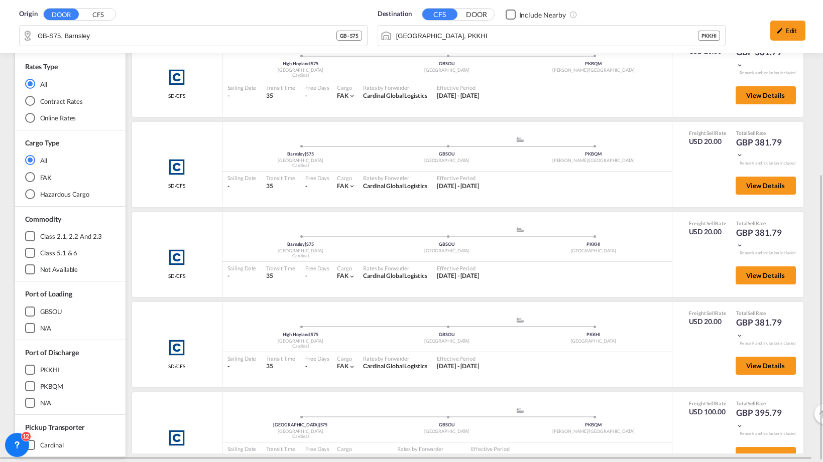
scroll to position [0, 0]
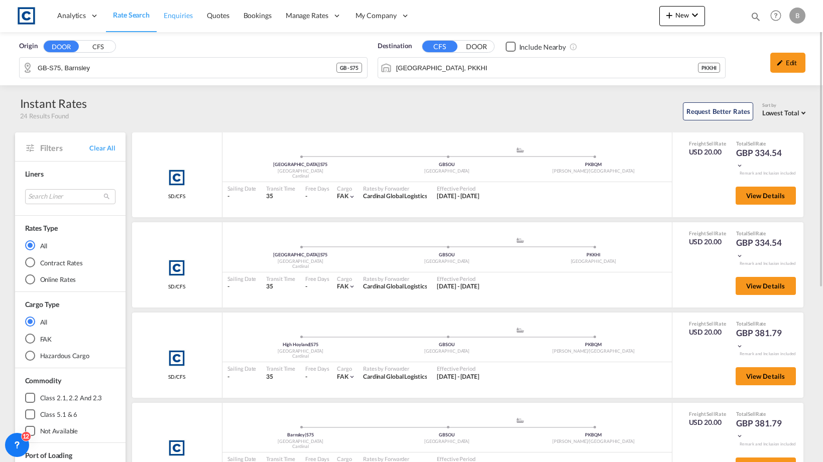
click at [178, 19] on span "Enquiries" at bounding box center [178, 15] width 29 height 9
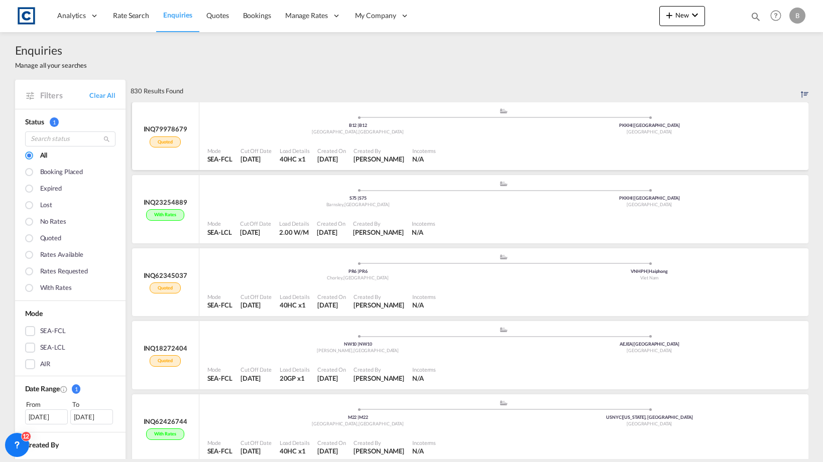
click at [165, 131] on div "INQ79978679" at bounding box center [166, 128] width 44 height 9
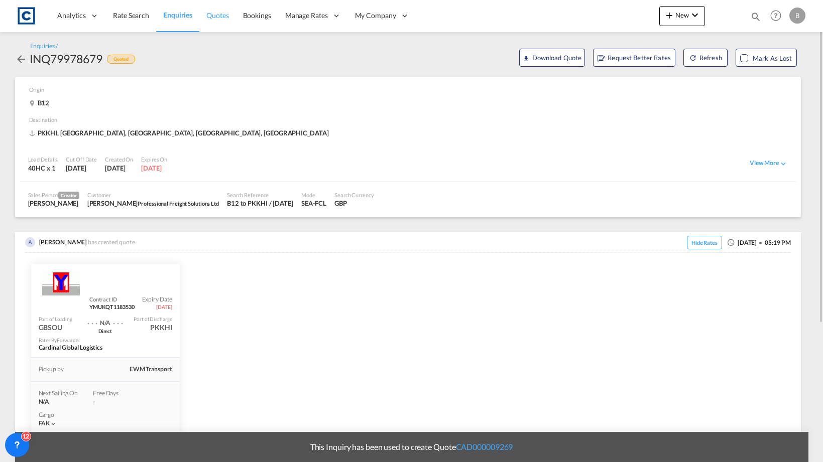
click at [209, 24] on link "Quotes" at bounding box center [217, 15] width 36 height 33
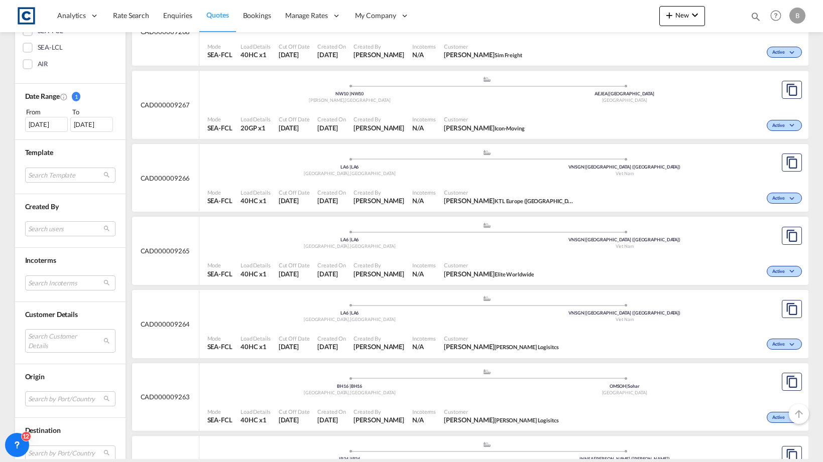
scroll to position [273, 0]
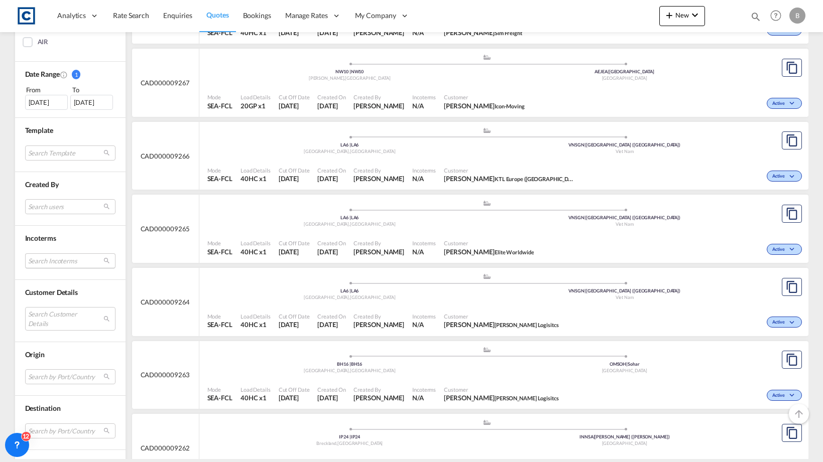
click at [64, 262] on md-select "Search Incoterms FOB-IMPORT free on board DDP-EXPORT delivery duty paid CPT-EXP…" at bounding box center [70, 260] width 90 height 15
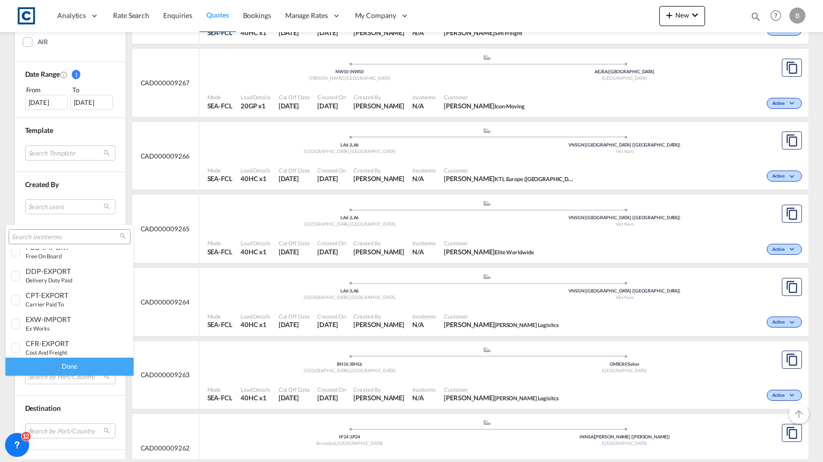
scroll to position [0, 0]
click at [22, 208] on md-backdrop at bounding box center [411, 231] width 823 height 462
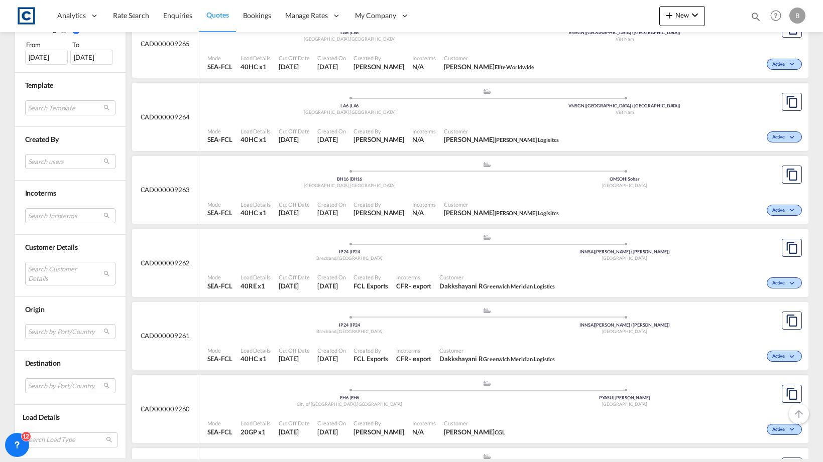
scroll to position [477, 0]
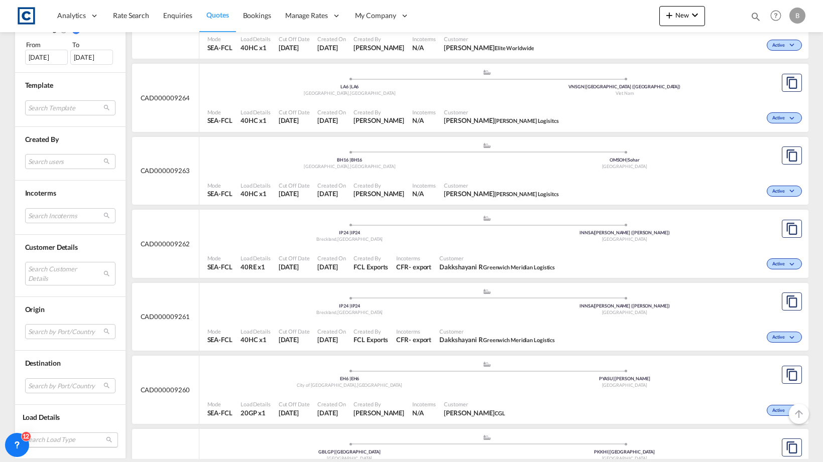
click at [70, 441] on md-select "Search Load Type 20GP 40GP 40HC 45HC 20RE 40RE 40HR 20OT 40OT 20FR 40FR 40NR 20…" at bounding box center [70, 440] width 95 height 15
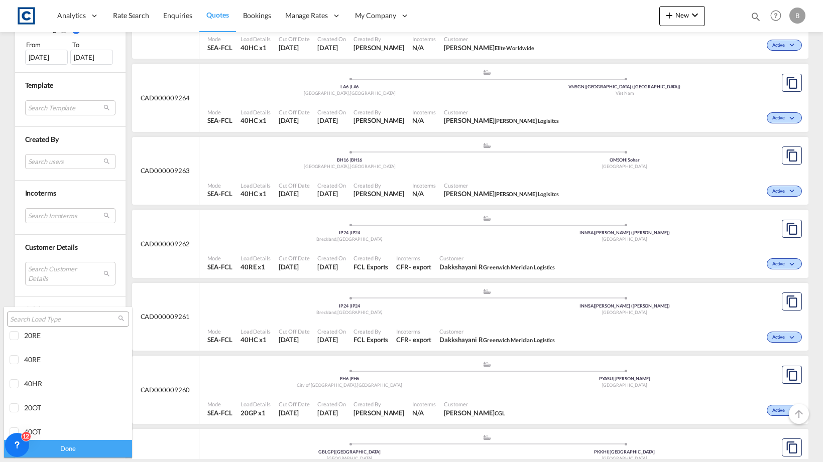
scroll to position [0, 0]
click at [16, 274] on md-backdrop at bounding box center [411, 231] width 823 height 462
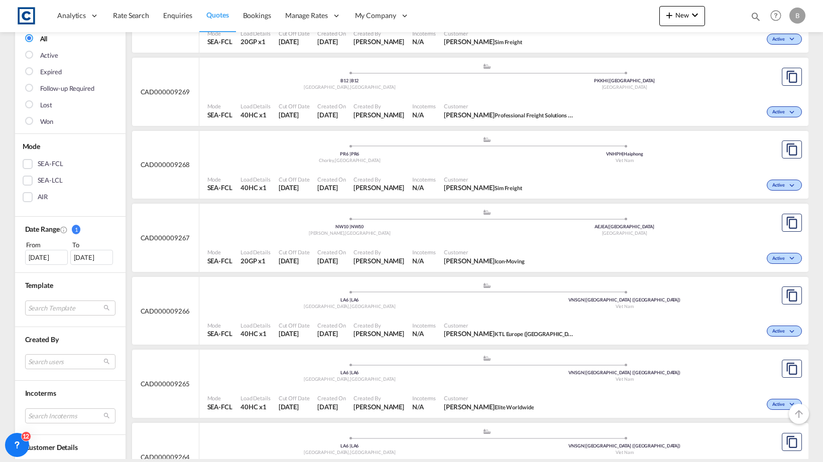
scroll to position [125, 0]
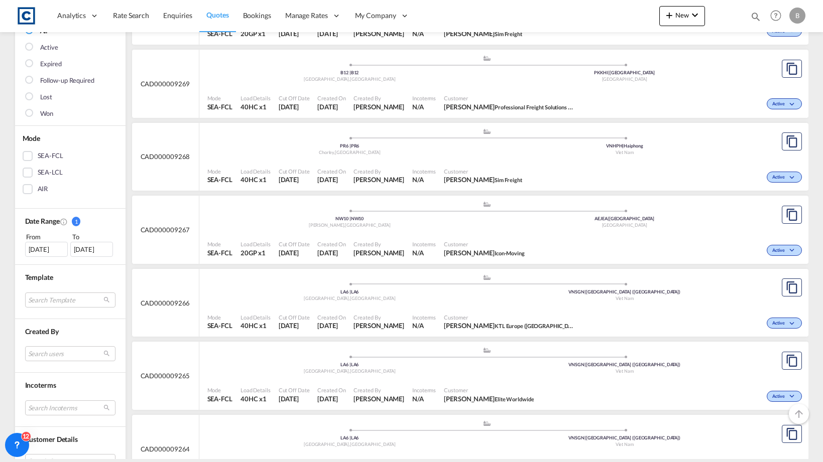
click at [30, 188] on div "AIR" at bounding box center [28, 189] width 10 height 10
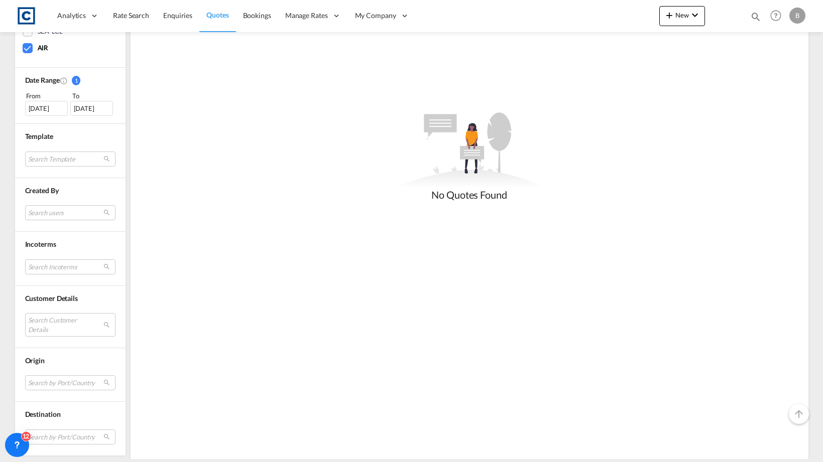
scroll to position [288, 0]
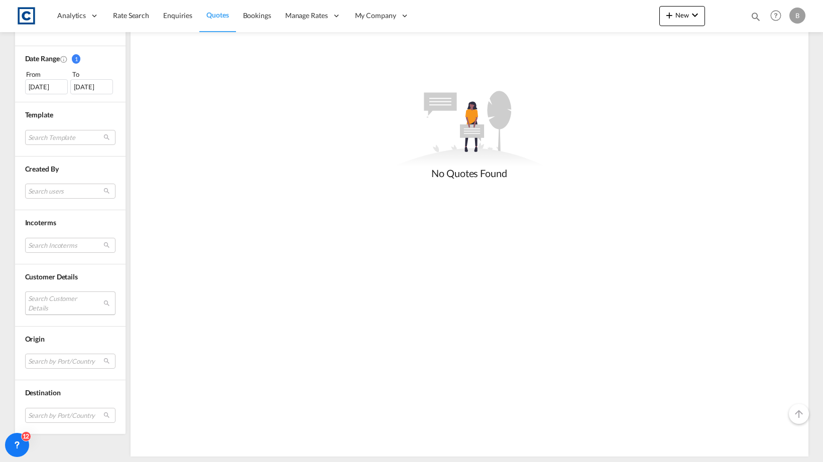
click at [82, 305] on md-select "Search Customer Details user name user [PERSON_NAME] Amin [EMAIL_ADDRESS][DOMAI…" at bounding box center [70, 303] width 90 height 23
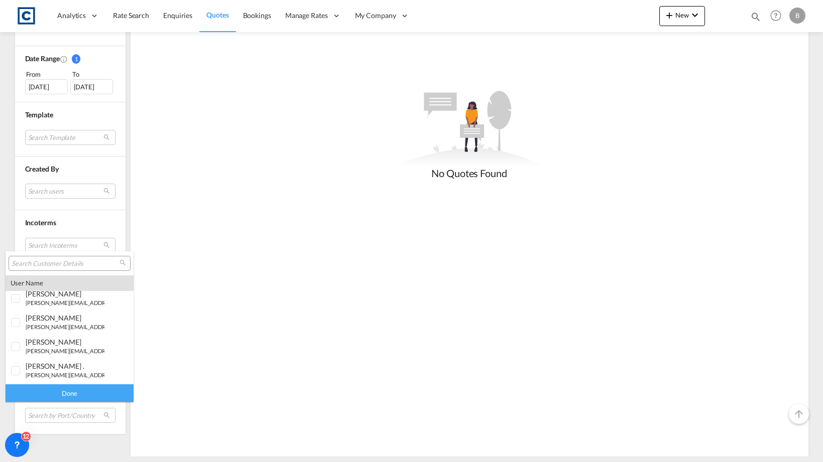
scroll to position [509, 0]
click at [71, 329] on small "[PERSON_NAME][EMAIL_ADDRESS][DOMAIN_NAME]" at bounding box center [94, 328] width 136 height 7
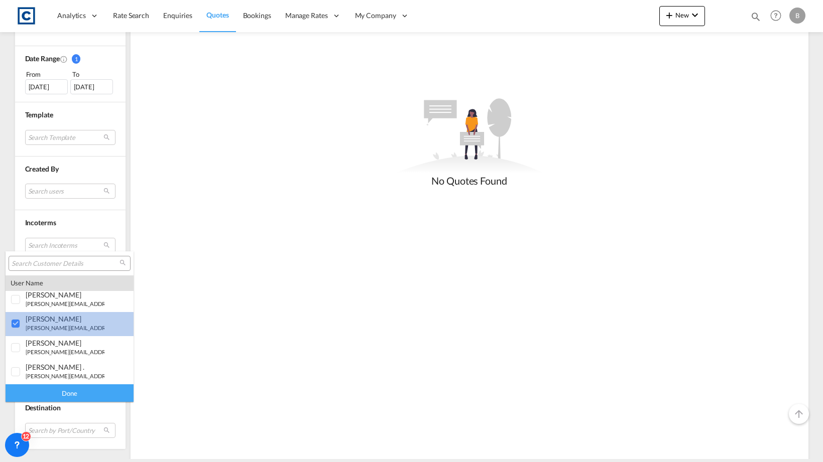
click at [71, 329] on small "[PERSON_NAME][EMAIL_ADDRESS][DOMAIN_NAME]" at bounding box center [94, 328] width 136 height 7
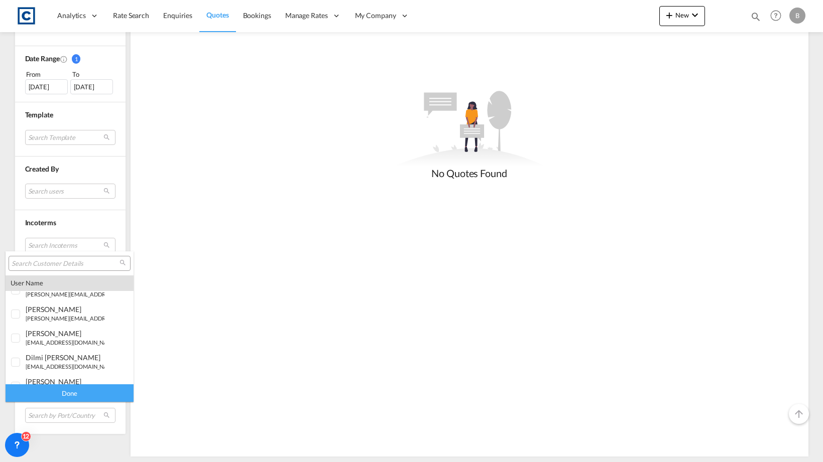
scroll to position [284, 0]
click at [149, 16] on md-backdrop at bounding box center [411, 231] width 823 height 462
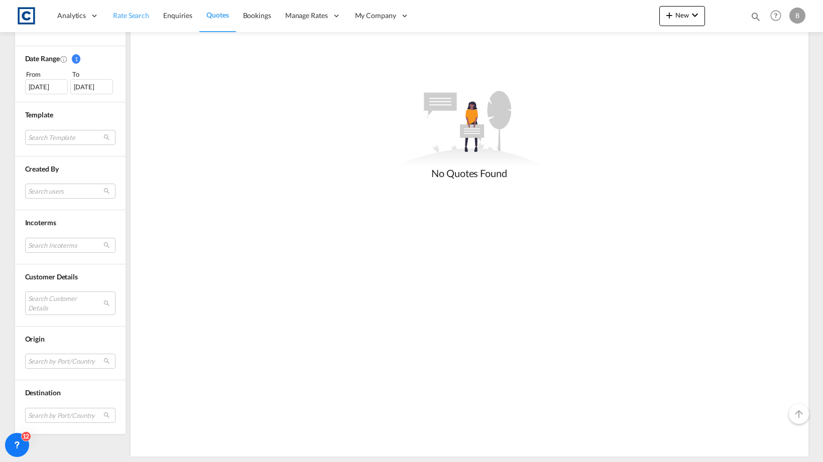
click at [136, 16] on span "Rate Search" at bounding box center [131, 15] width 36 height 9
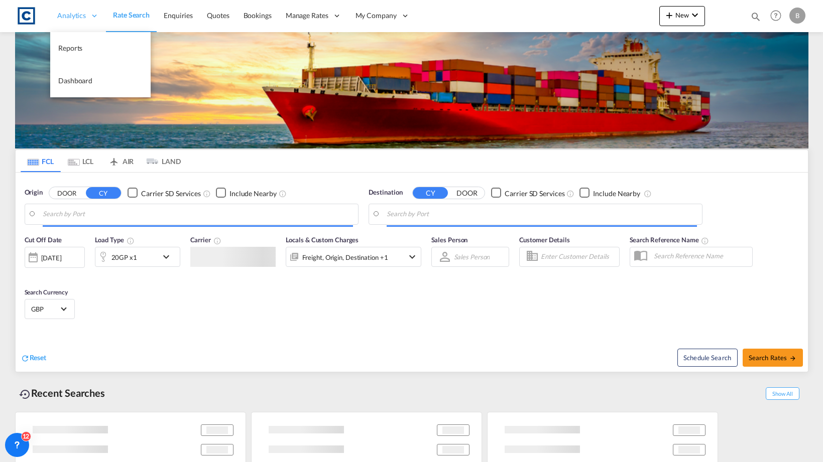
click at [81, 19] on span "Analytics" at bounding box center [71, 16] width 29 height 10
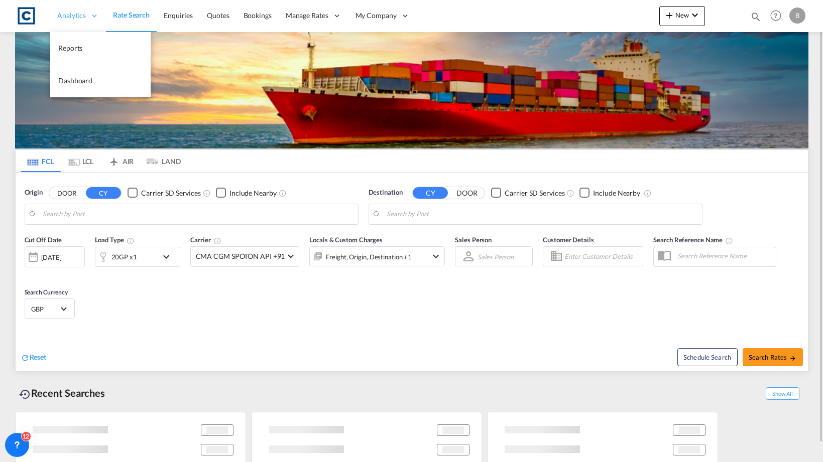
type input "GB-M22, [GEOGRAPHIC_DATA]"
type input "[US_STATE], [GEOGRAPHIC_DATA], USNYC"
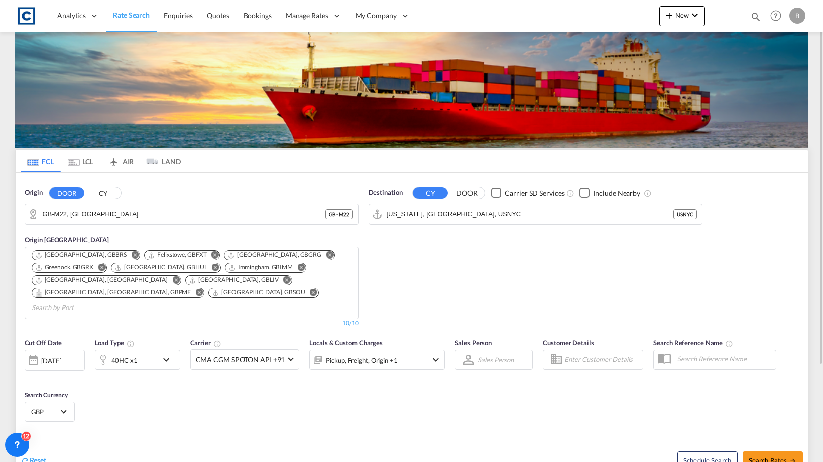
click at [134, 18] on span "Rate Search" at bounding box center [131, 15] width 37 height 9
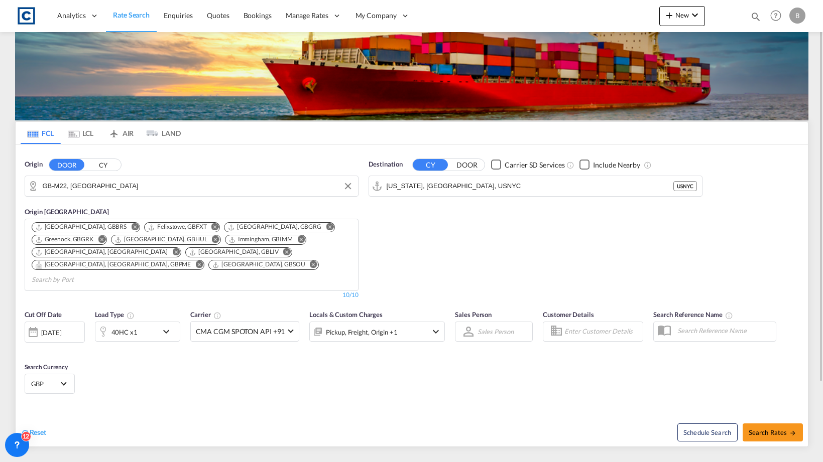
scroll to position [30, 0]
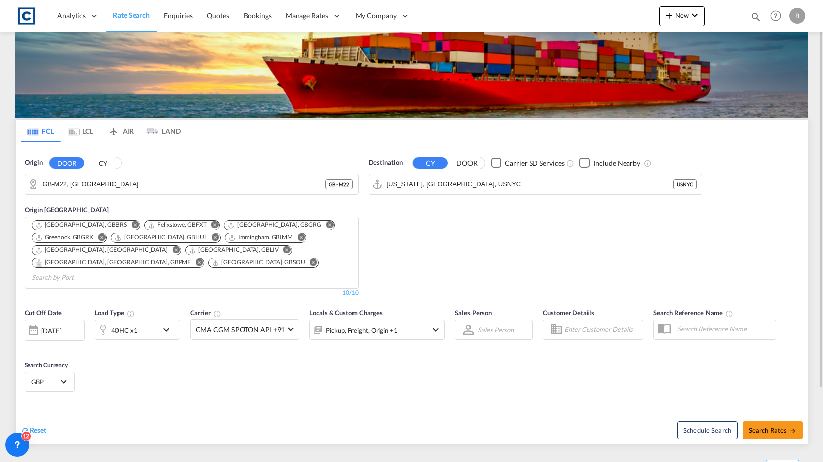
click at [85, 136] on md-tab-item "LCL" at bounding box center [81, 131] width 40 height 22
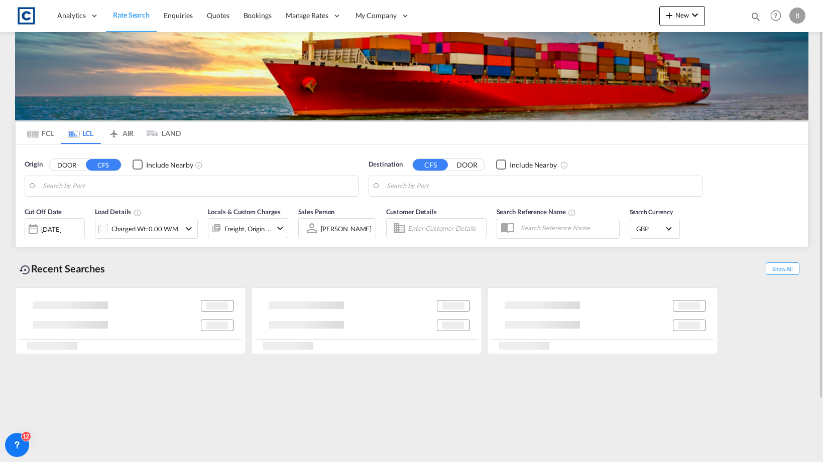
scroll to position [0, 0]
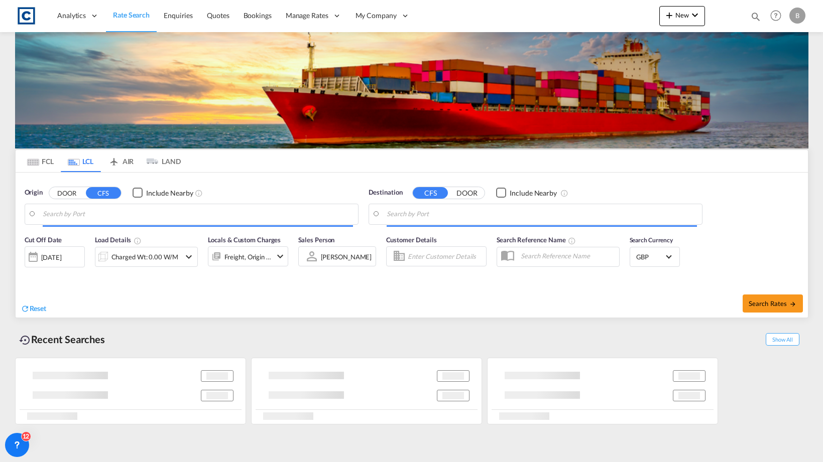
type input "GB-S75, Barnsley"
type input "[GEOGRAPHIC_DATA], PKKHI"
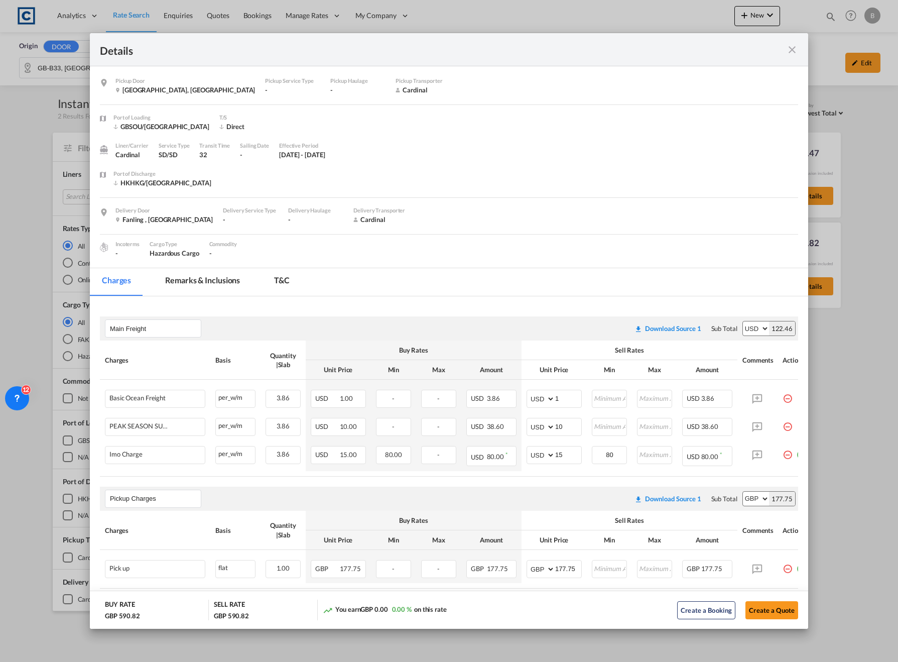
scroll to position [107, 0]
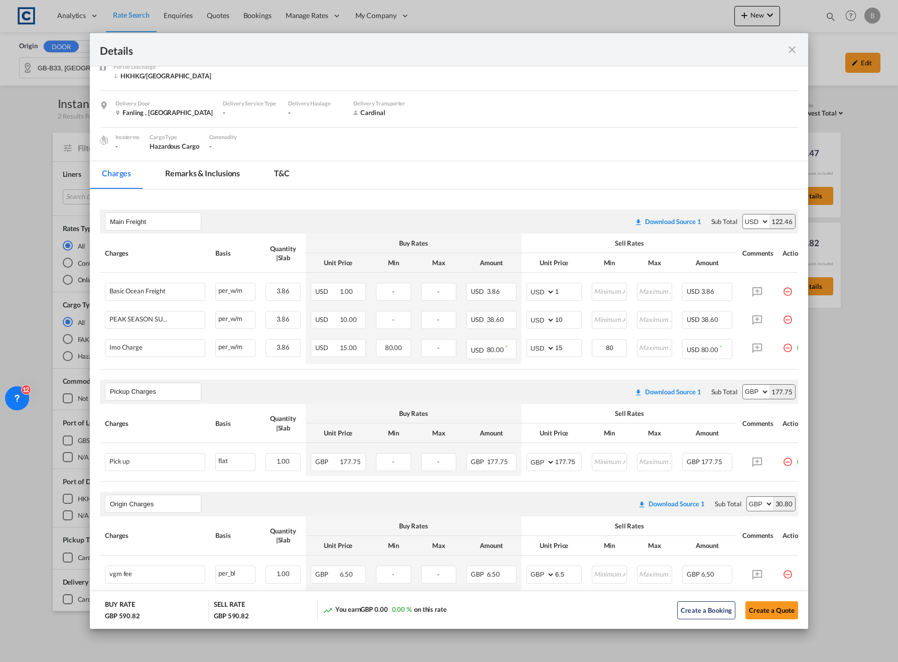
click at [53, 208] on div "Details Pickup Door Birmingham, United Kingdom Pickup Service Type - Pickup Hau…" at bounding box center [449, 331] width 898 height 662
click at [42, 127] on div "Details Pickup Door Birmingham, United Kingdom Pickup Service Type - Pickup Hau…" at bounding box center [449, 331] width 898 height 662
click at [789, 52] on md-icon "icon-close fg-AAA8AD m-0 cursor" at bounding box center [792, 50] width 12 height 12
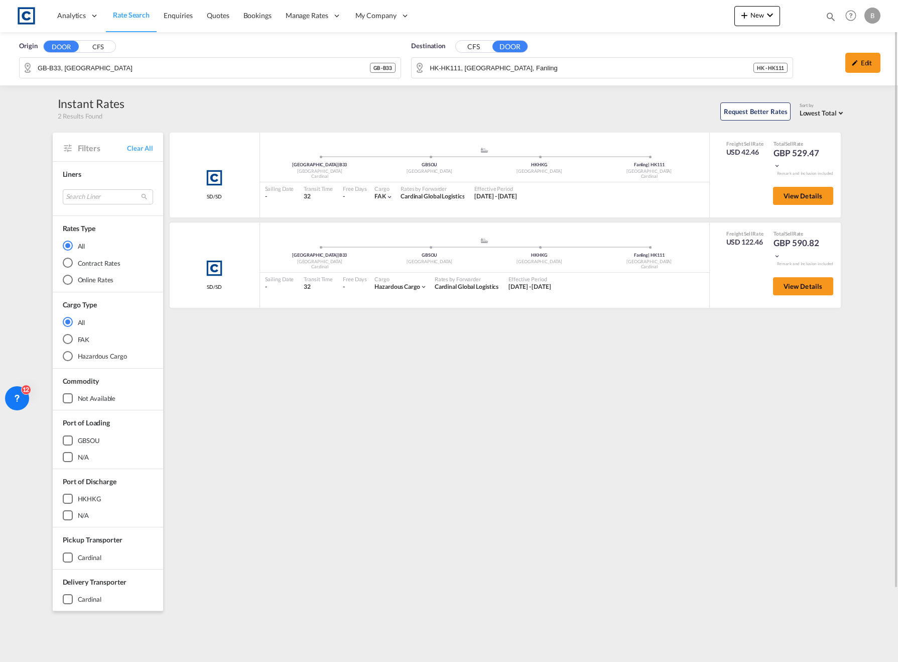
click at [32, 14] on img at bounding box center [26, 16] width 23 height 23
